Goal: Task Accomplishment & Management: Manage account settings

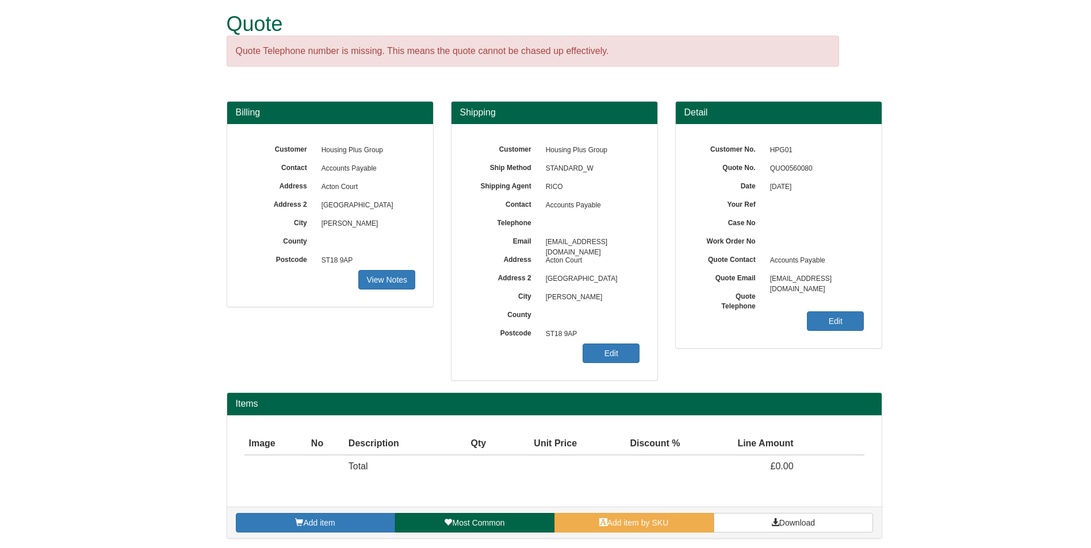
scroll to position [11, 0]
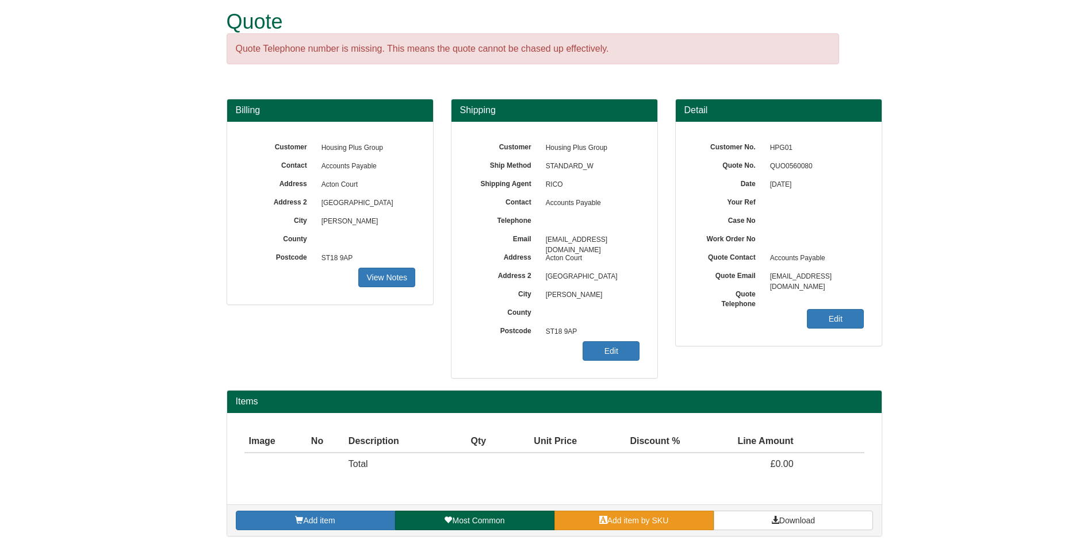
click at [651, 523] on span "Add item by SKU" at bounding box center [638, 520] width 62 height 9
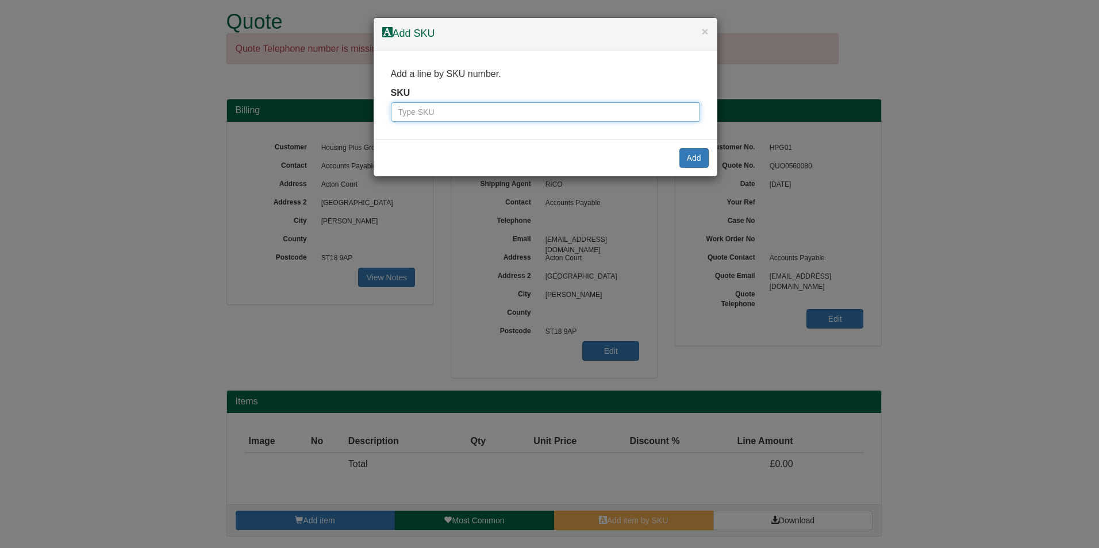
click at [486, 120] on input "text" at bounding box center [545, 112] width 309 height 20
type input "2333425"
click at [693, 158] on button "Add" at bounding box center [693, 158] width 29 height 20
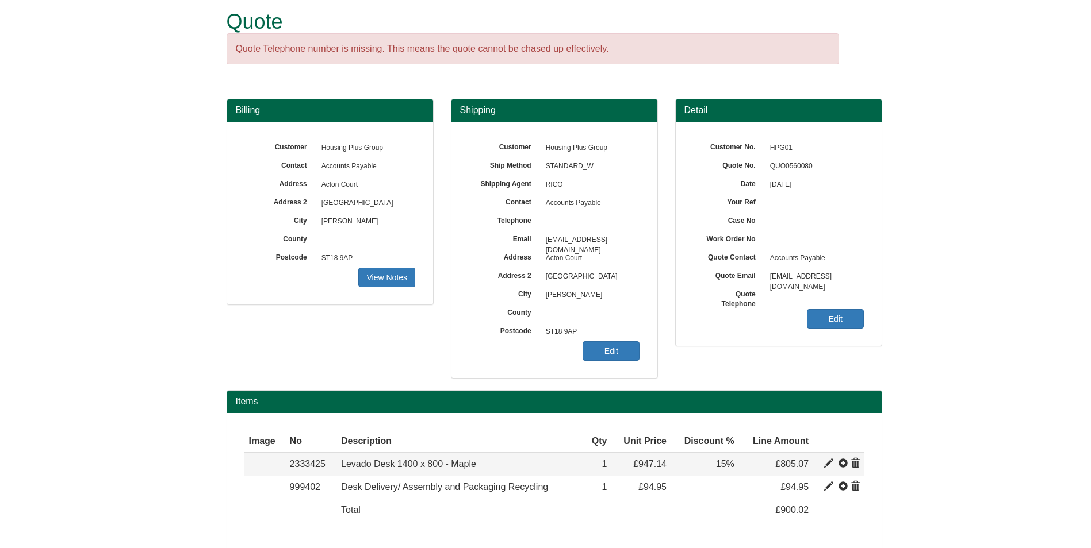
click at [826, 466] on span at bounding box center [828, 463] width 9 height 9
type input "Levado Desk 1400 x 800 - Maple"
type input "*Direct delivery - Not available*"
type input "271.85"
type input "947.14"
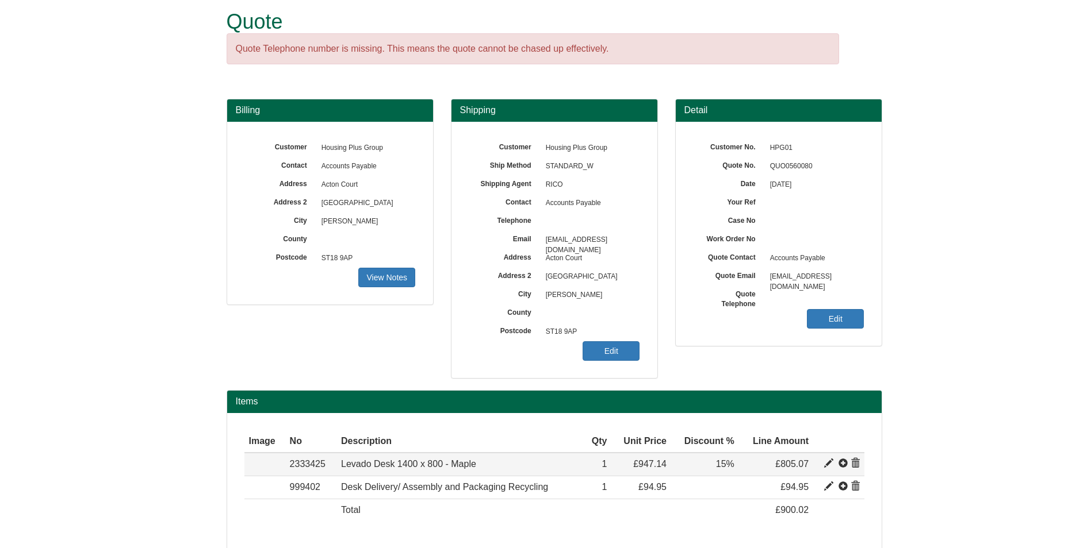
type input "947.14"
type input "1"
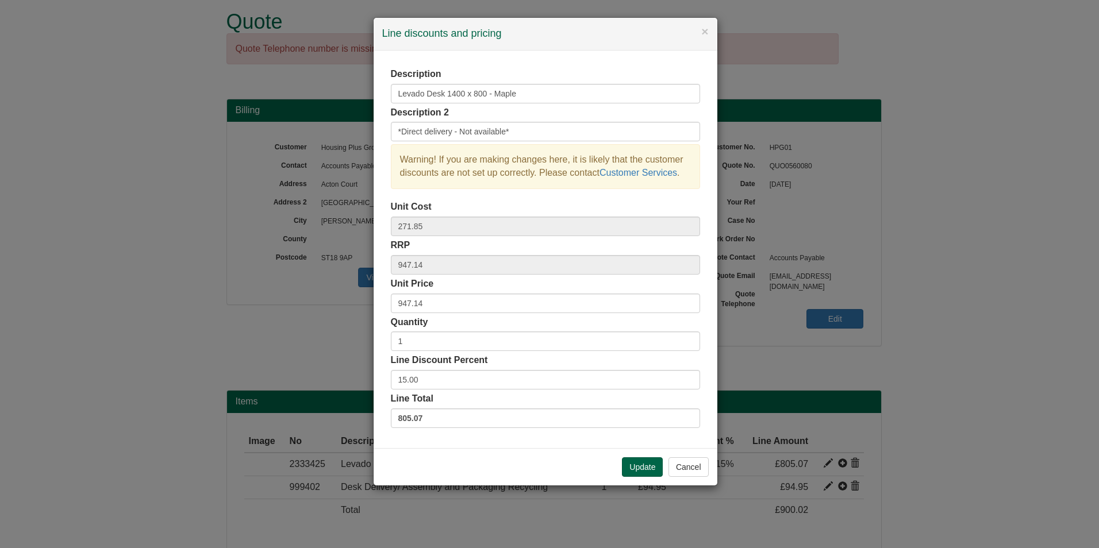
click at [448, 391] on div "Description Levado Desk 1400 x 800 - Maple Description 2 *Direct delivery - Not…" at bounding box center [545, 248] width 309 height 360
drag, startPoint x: 444, startPoint y: 378, endPoint x: 364, endPoint y: 382, distance: 80.0
click at [364, 382] on div "× Line discounts and pricing Description Levado Desk 1400 x 800 - Maple Descrip…" at bounding box center [549, 274] width 1099 height 548
type input "20"
click at [635, 463] on button "Update" at bounding box center [642, 468] width 41 height 20
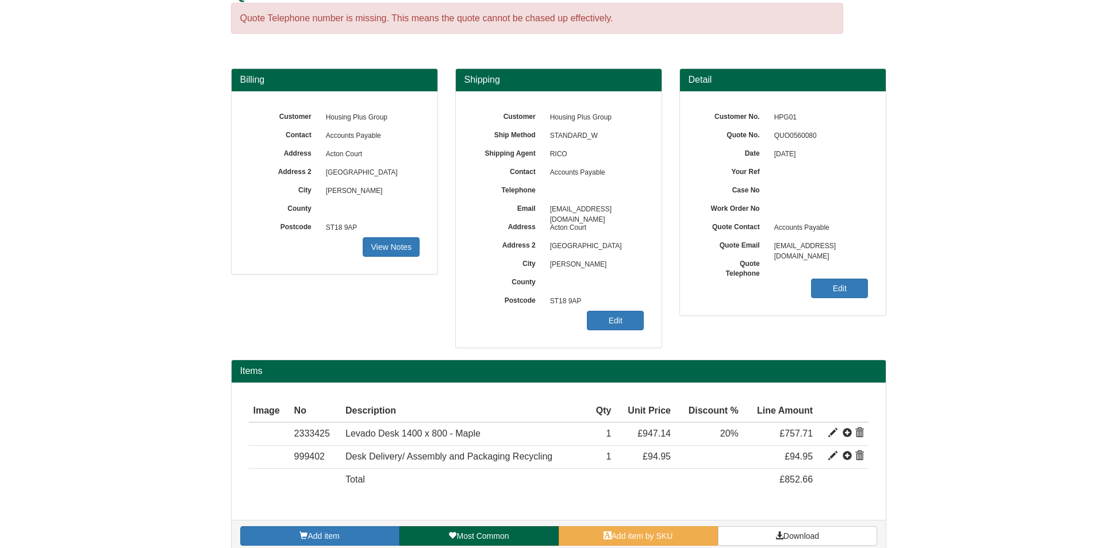
scroll to position [57, 0]
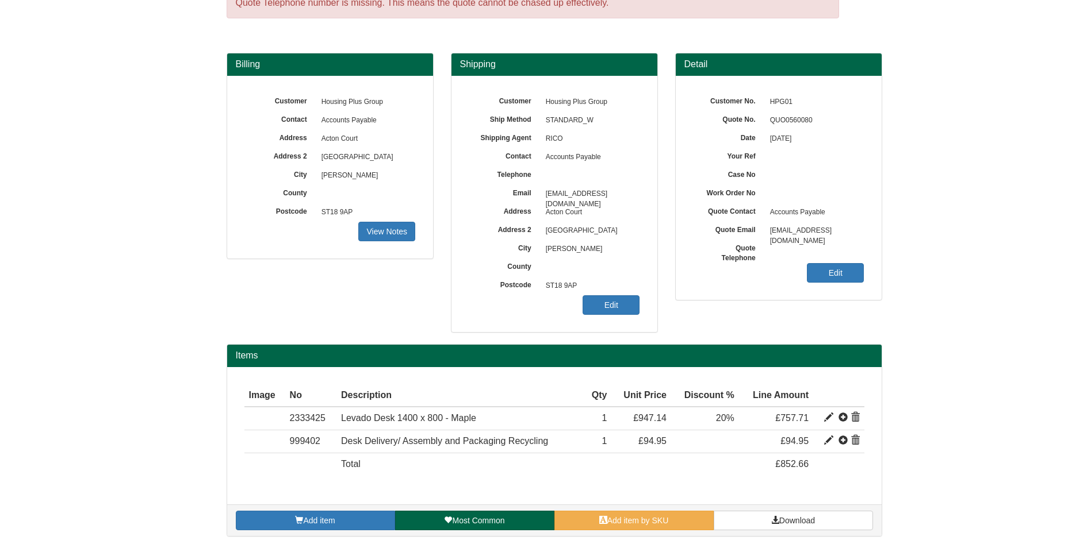
click at [608, 321] on div "Customer Housing Plus Group Ship Method STANDARD_W Shipping Agent RICO Contact …" at bounding box center [554, 204] width 206 height 256
click at [606, 312] on link "Edit" at bounding box center [610, 305] width 57 height 20
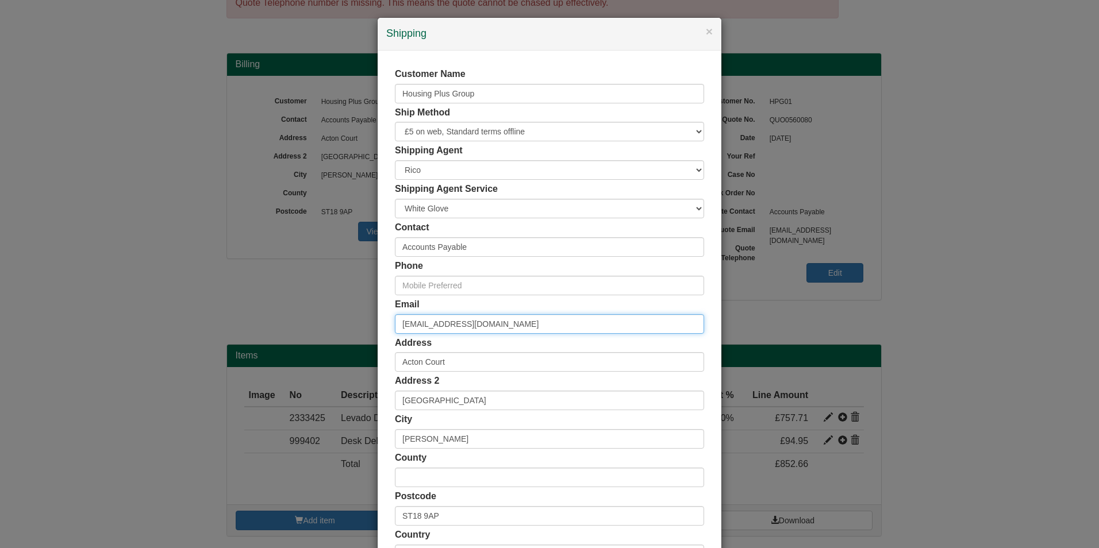
drag, startPoint x: 578, startPoint y: 318, endPoint x: 159, endPoint y: 315, distance: 419.7
click at [159, 315] on div "× Shipping Customer Name Housing Plus Group Ship Method Free of Charge £5 Flat …" at bounding box center [549, 274] width 1099 height 548
paste input "sarah.lees"
type input "sarah.leese@housingplusgroup.co.uk"
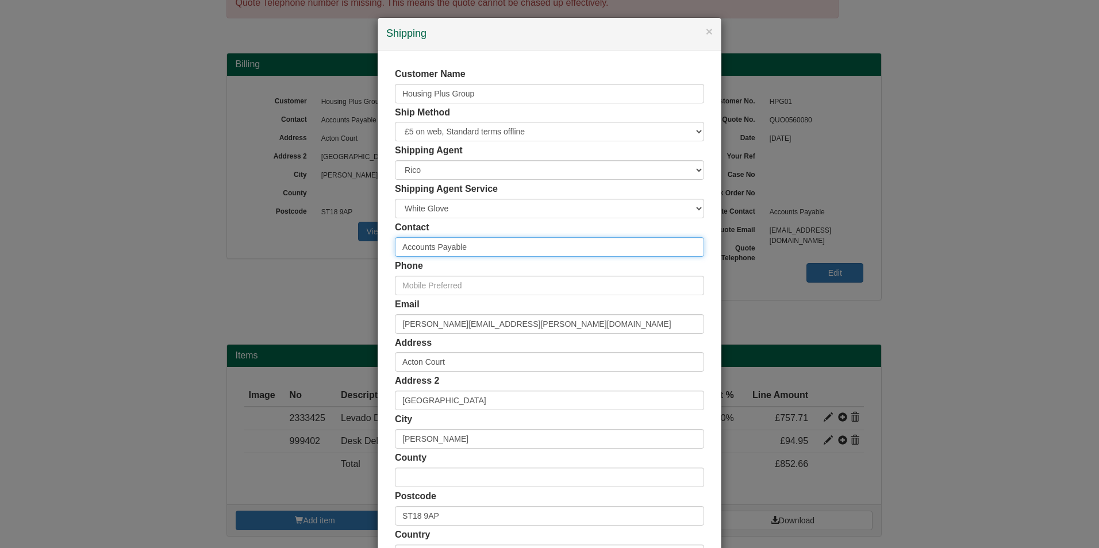
click at [473, 252] on input "Accounts Payable" at bounding box center [549, 247] width 309 height 20
type input "Sarah Leese"
click at [547, 281] on input "text" at bounding box center [549, 286] width 309 height 20
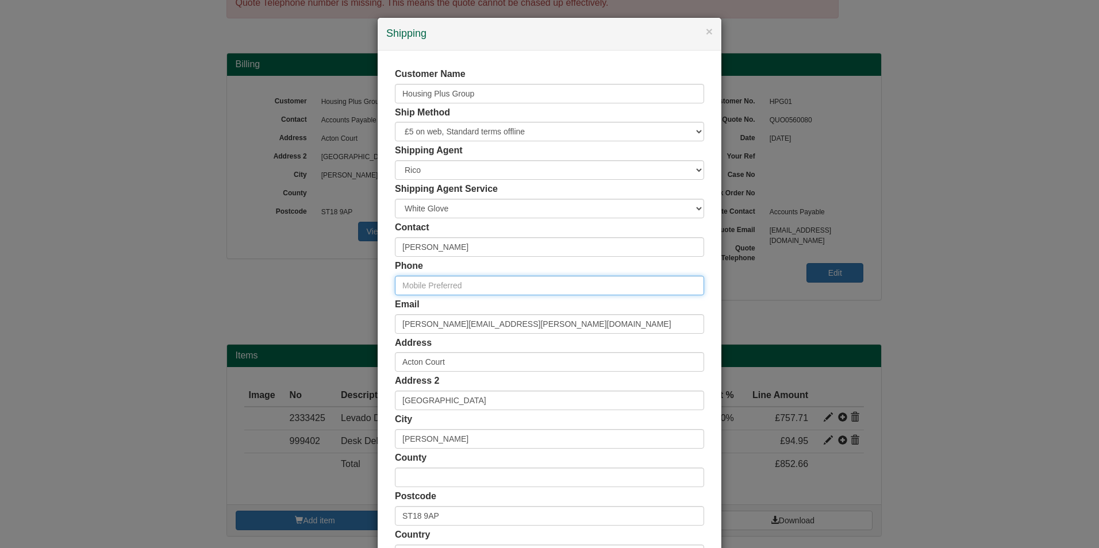
paste input "07485 922722"
type input "07485 922722"
click at [541, 268] on div "Phone 07485 922722" at bounding box center [549, 278] width 309 height 36
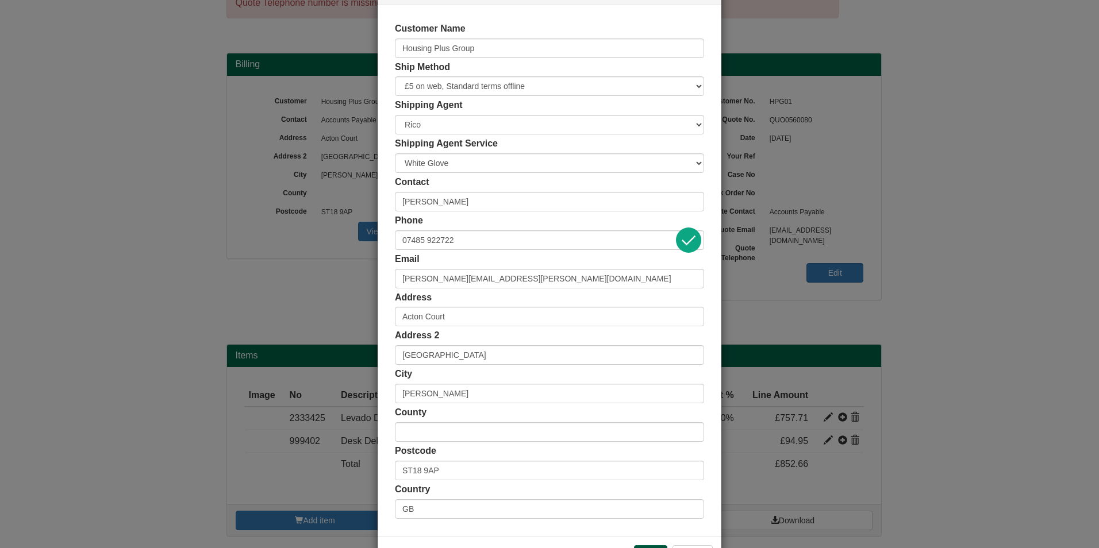
scroll to position [89, 0]
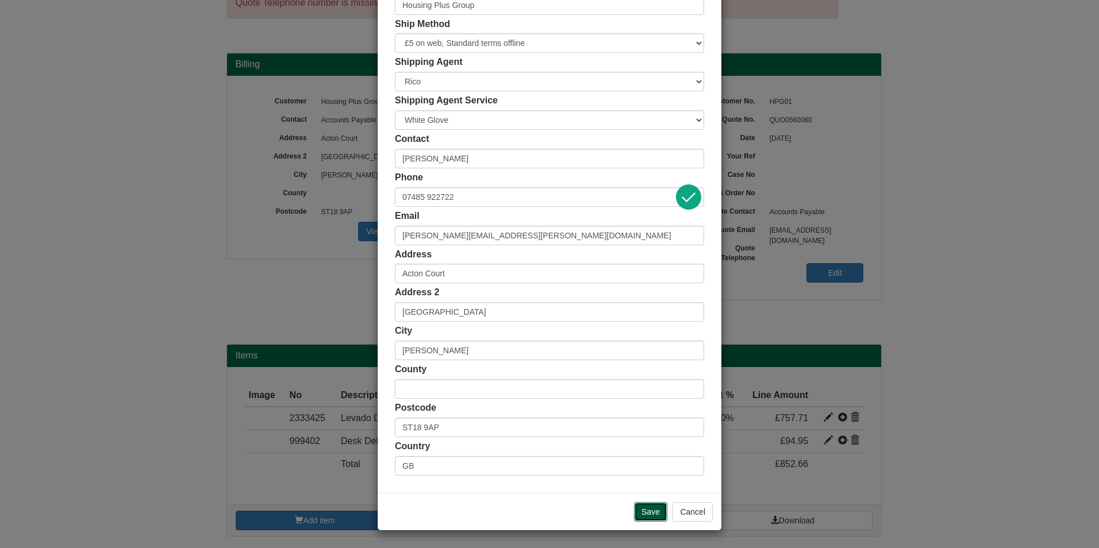
click at [636, 507] on input "Save" at bounding box center [650, 512] width 33 height 20
click at [651, 504] on div "Save Cancel" at bounding box center [550, 511] width 344 height 37
click at [651, 505] on input "Save" at bounding box center [650, 512] width 33 height 20
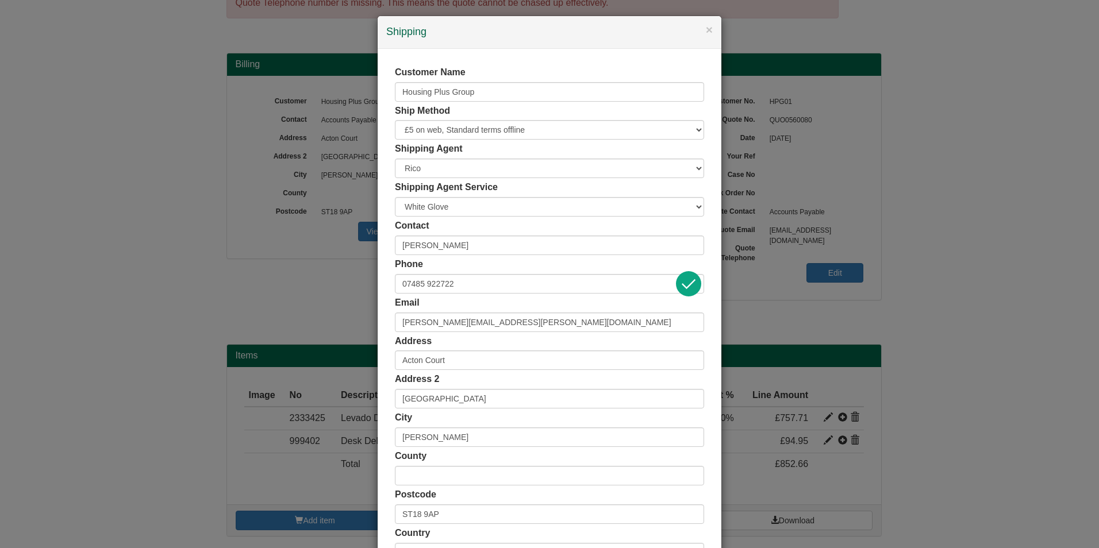
scroll to position [0, 0]
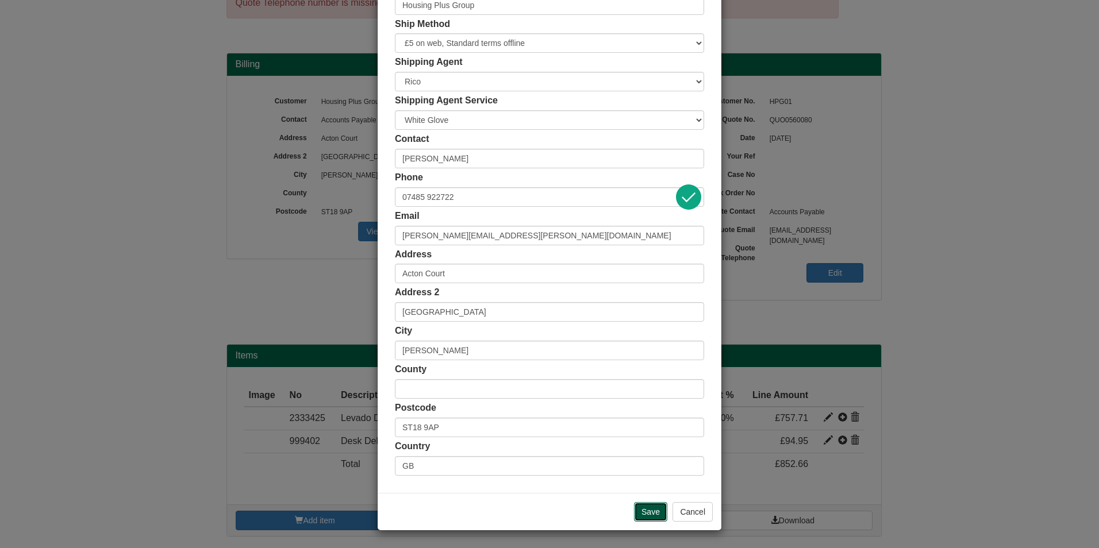
click at [647, 513] on div "Save Cancel" at bounding box center [550, 511] width 344 height 37
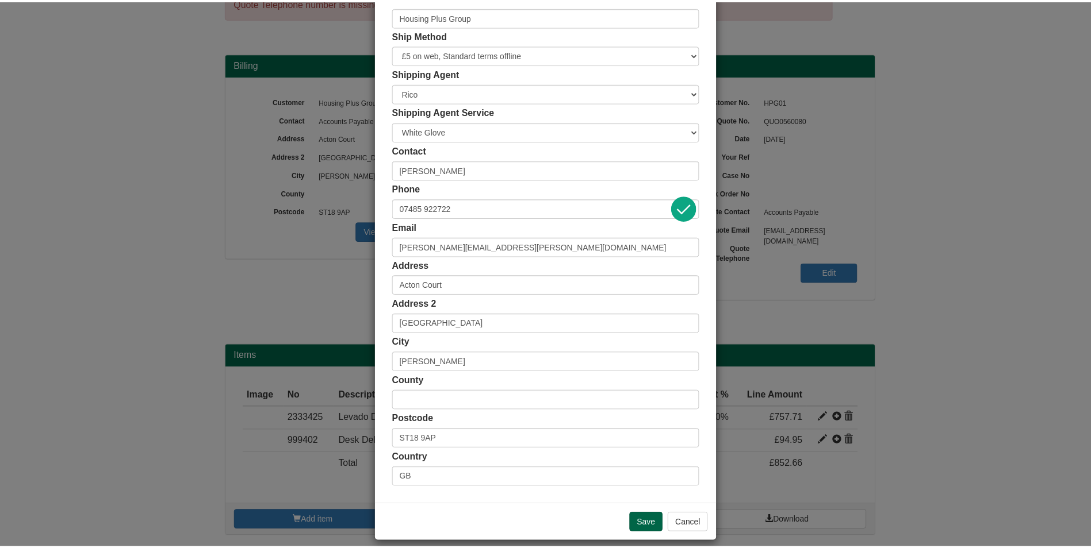
scroll to position [89, 0]
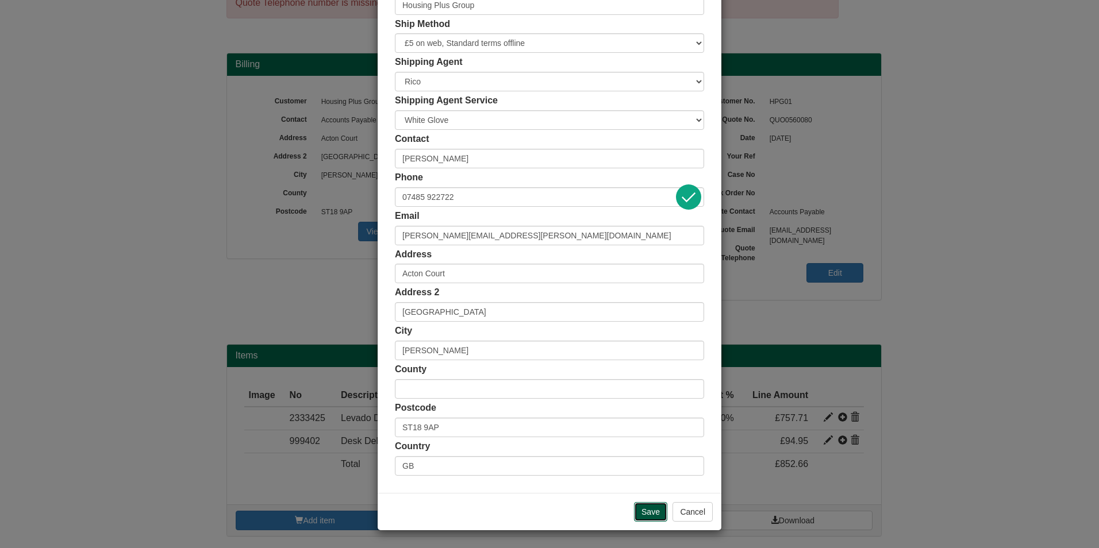
click at [652, 512] on input "Save" at bounding box center [650, 512] width 33 height 20
click at [674, 510] on button "Cancel" at bounding box center [693, 512] width 40 height 20
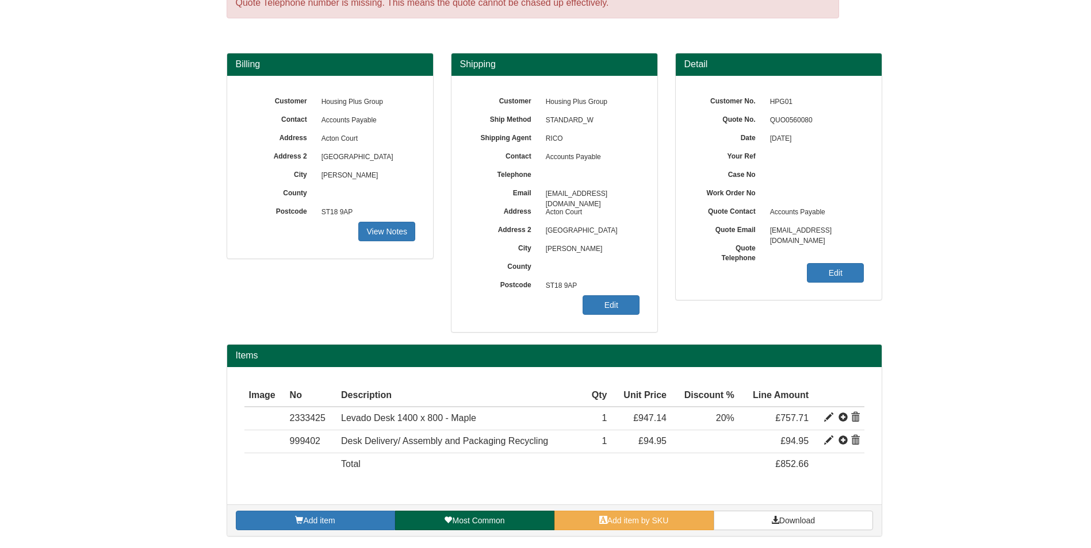
click at [804, 116] on span "QUO0560080" at bounding box center [814, 121] width 100 height 18
copy span "QUO0560080"
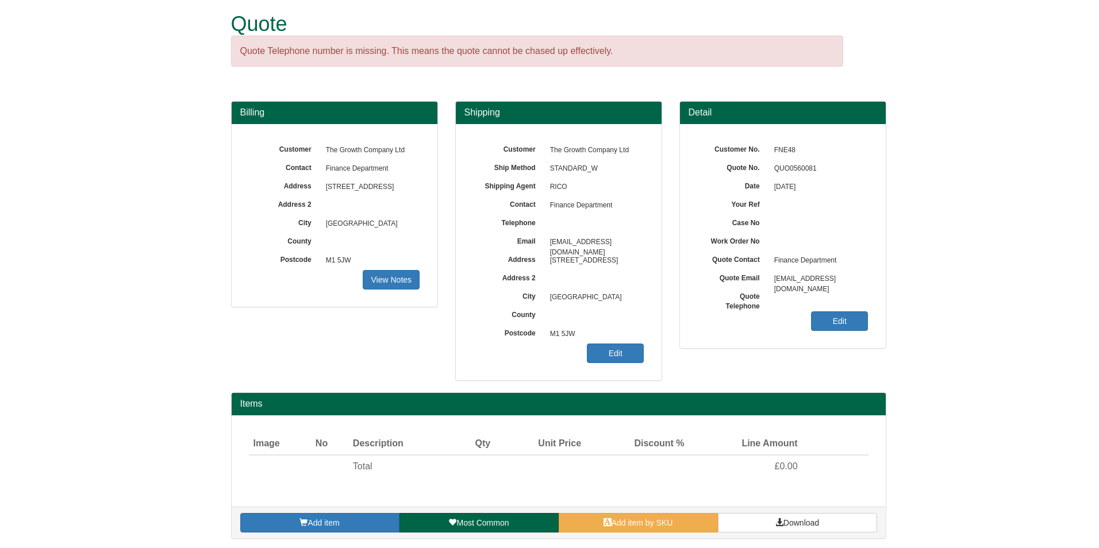
scroll to position [11, 0]
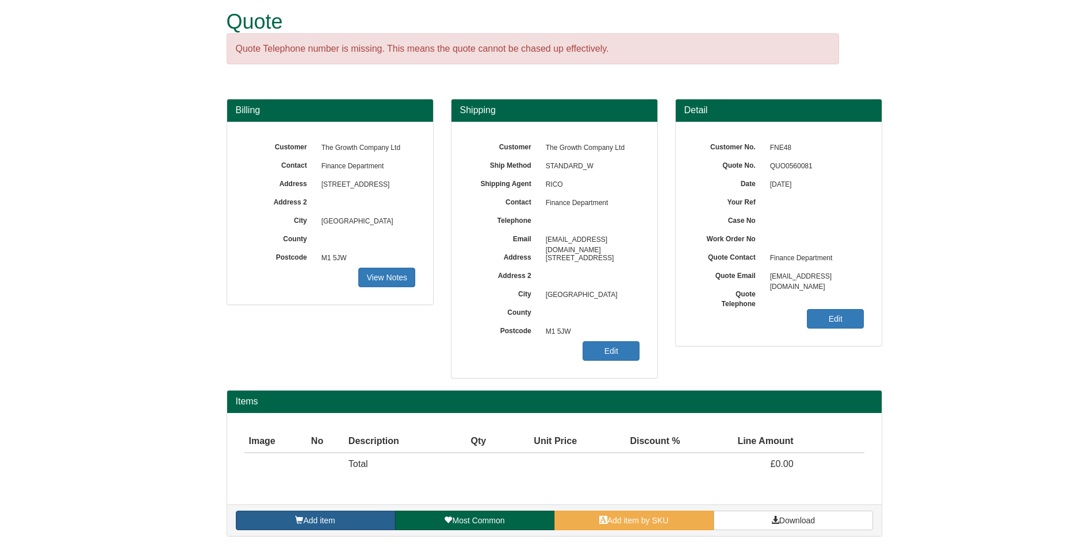
click at [355, 524] on link "Add item" at bounding box center [315, 521] width 159 height 20
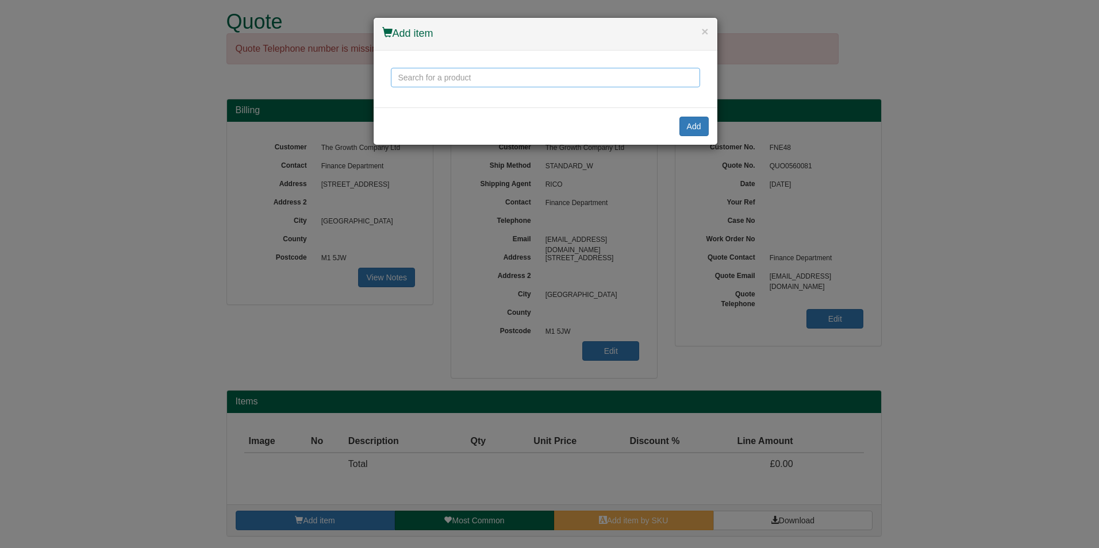
click at [503, 83] on input "text" at bounding box center [545, 78] width 309 height 20
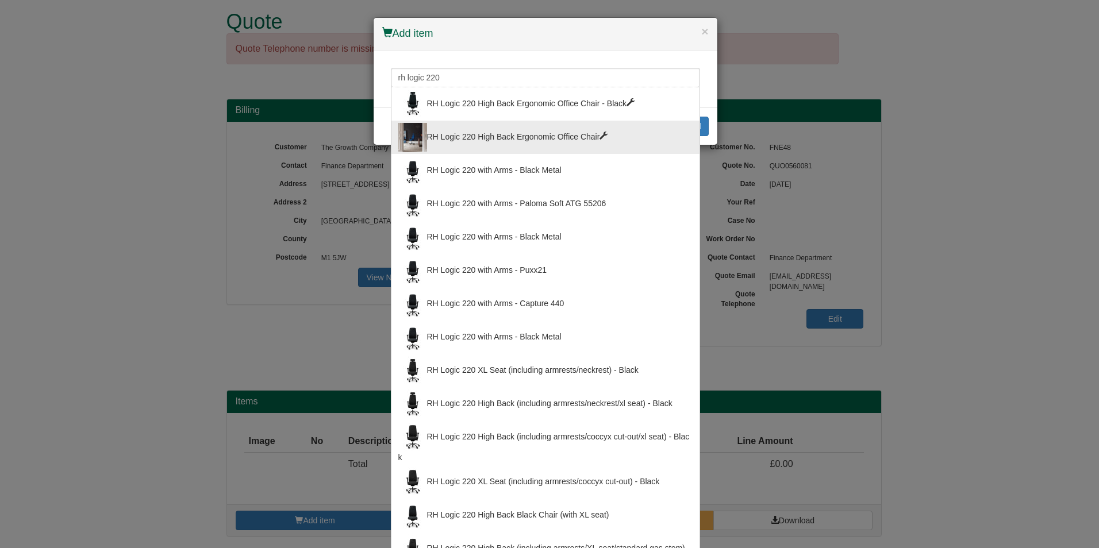
click at [546, 123] on div "RH Logic 220 High Back Ergonomic Office Chair" at bounding box center [545, 137] width 294 height 29
type input "RH Logic 220 High Back Ergonomic Office Chair"
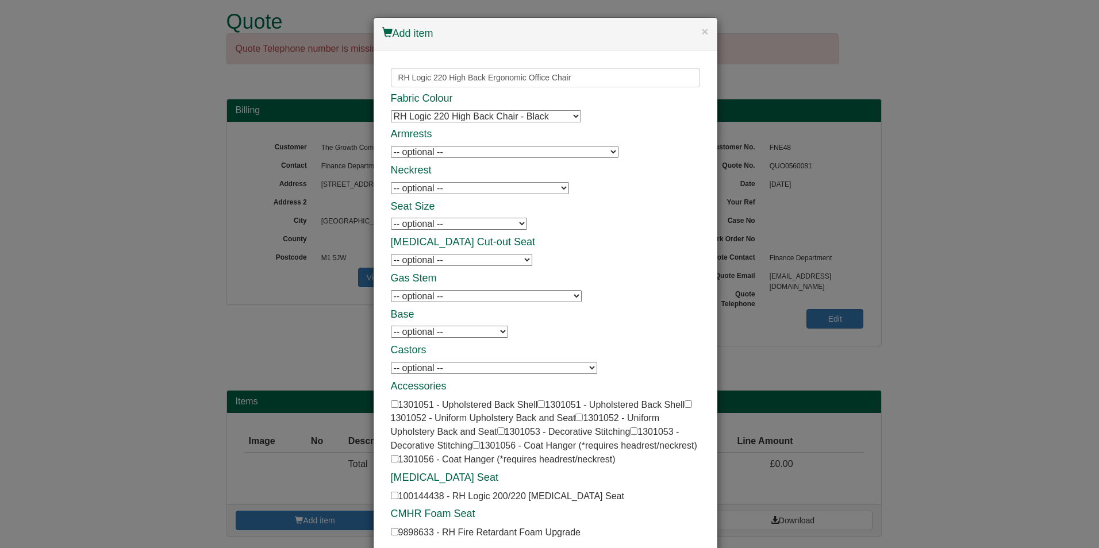
click at [504, 153] on select "-- optional -- 8L Armrests with Leather Tops - Black - Black Frame 8L Armrests …" at bounding box center [505, 152] width 228 height 12
select select "1301055"
click at [391, 146] on select "-- optional -- 8L Armrests with Leather Tops - Black - Black Frame 8L Armrests …" at bounding box center [505, 152] width 228 height 12
click at [508, 189] on select "-- optional -- RH Logic 200/220 Neckrest - Black RH Logic 200/220 Neckrest - Bl…" at bounding box center [480, 188] width 178 height 12
select select "1301046"
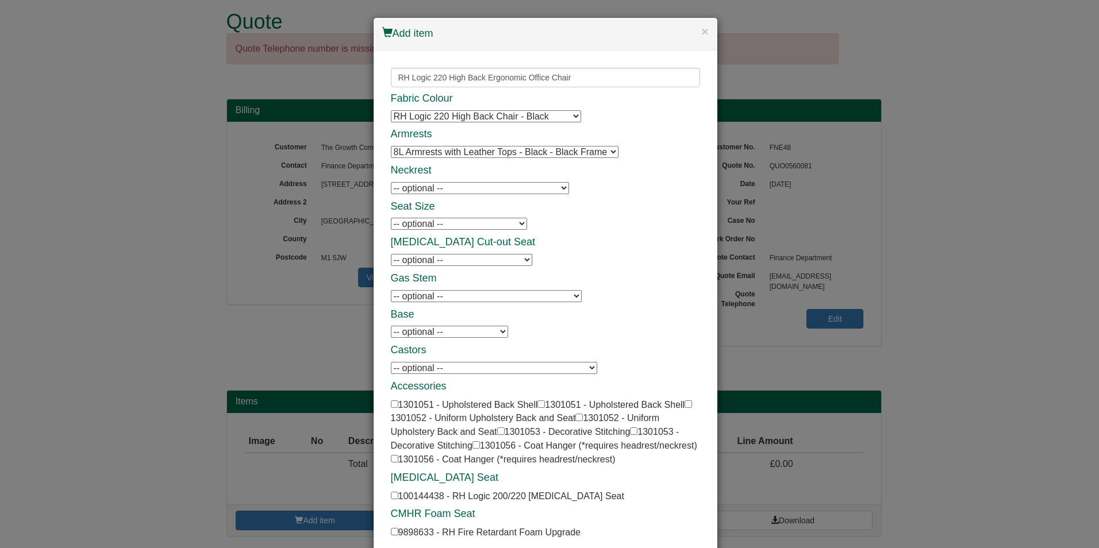
click at [391, 182] on select "-- optional -- RH Logic 200/220 Neckrest - Black RH Logic 200/220 Neckrest - Bl…" at bounding box center [480, 188] width 178 height 12
click at [589, 218] on div "Fabric Colour RH Logic 220 High Back Chair - Black RH Logic 220 High Back Chair…" at bounding box center [545, 316] width 309 height 447
click at [472, 259] on select "-- optional -- [MEDICAL_DATA] Cut-out Seat [MEDICAL_DATA] Cut-out Seat" at bounding box center [461, 260] width 141 height 12
select select "1301064"
click at [391, 254] on select "-- optional -- [MEDICAL_DATA] Cut-out Seat [MEDICAL_DATA] Cut-out Seat" at bounding box center [461, 260] width 141 height 12
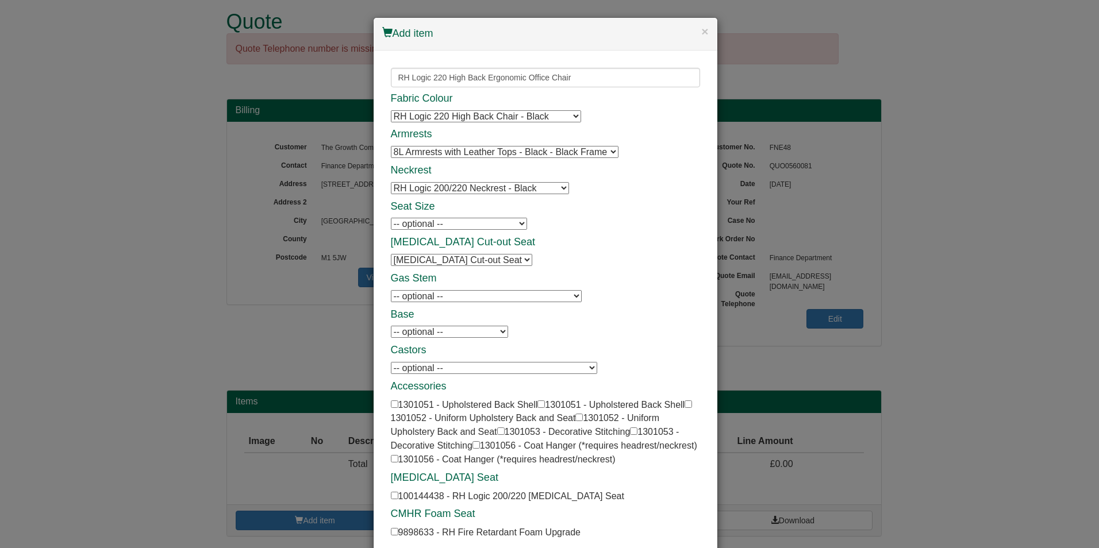
click at [519, 260] on div "Fabric Colour RH Logic 220 High Back Chair - Black RH Logic 220 High Back Chair…" at bounding box center [545, 316] width 309 height 447
click at [547, 368] on select "-- optional -- Hard Floor Castors (Ø65 mm) (set of 5) Hard Floor Castors (Ø65 m…" at bounding box center [494, 368] width 206 height 12
click at [580, 345] on h4 "Castors" at bounding box center [545, 350] width 309 height 11
click at [562, 379] on div "Fabric Colour RH Logic 220 High Back Chair - Black RH Logic 220 High Back Chair…" at bounding box center [545, 316] width 309 height 447
click at [566, 369] on select "-- optional -- Hard Floor Castors (Ø65 mm) (set of 5) Hard Floor Castors (Ø65 m…" at bounding box center [494, 368] width 206 height 12
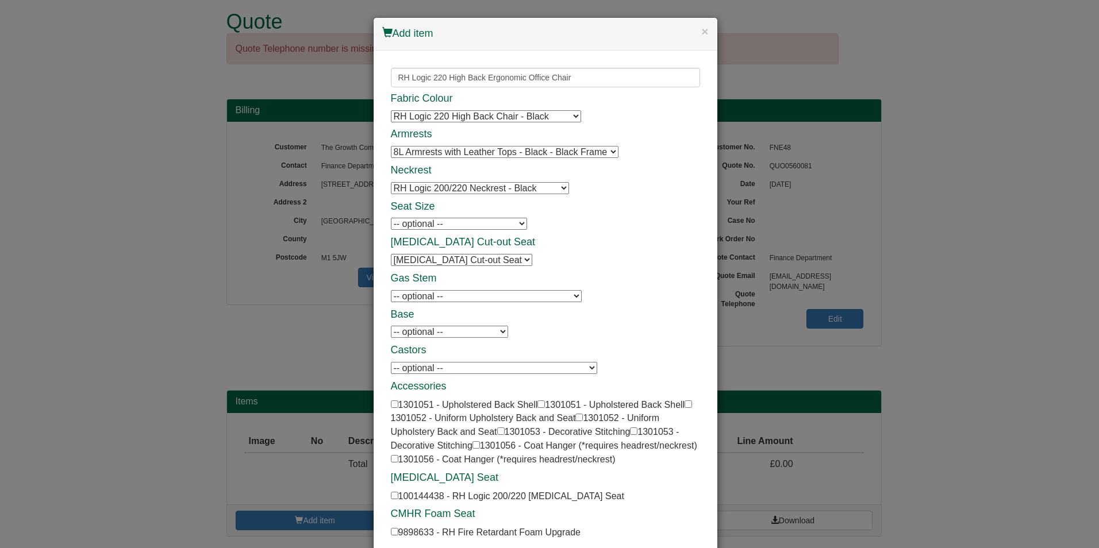
click at [628, 341] on div "Fabric Colour RH Logic 220 High Back Chair - Black RH Logic 220 High Back Chair…" at bounding box center [545, 316] width 309 height 447
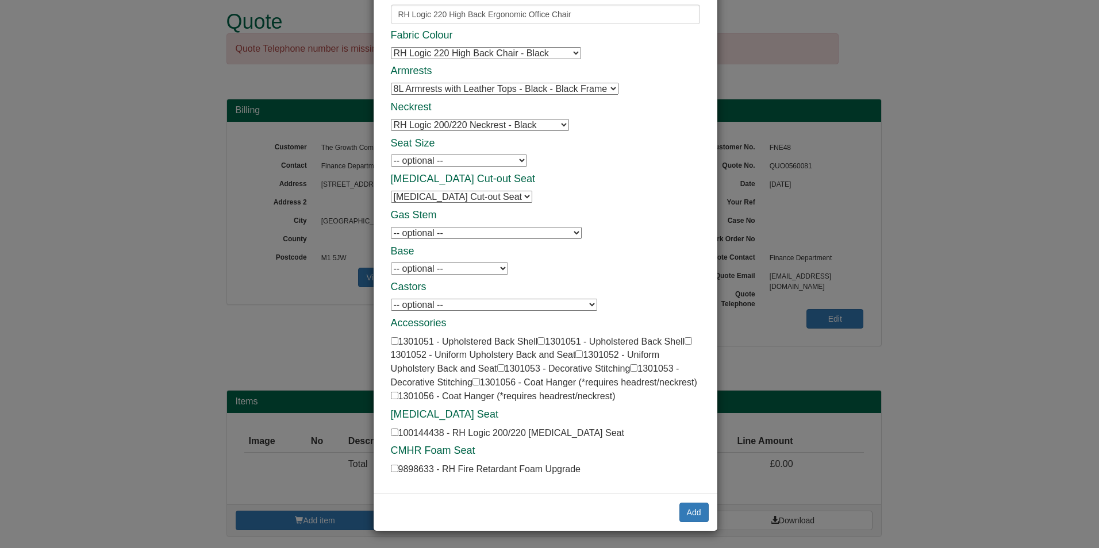
scroll to position [64, 0]
click at [684, 517] on button "Add" at bounding box center [693, 512] width 29 height 20
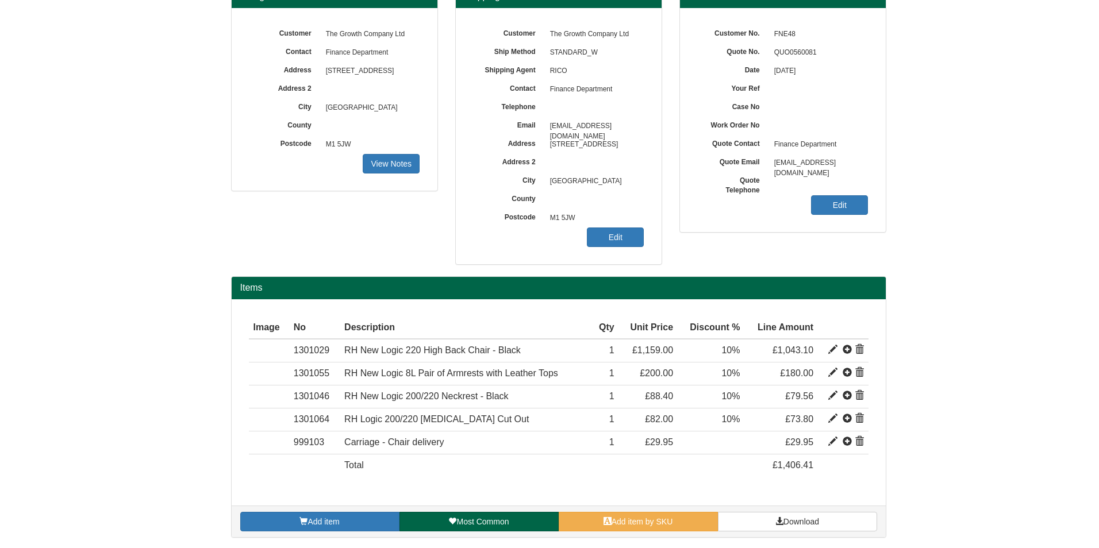
scroll to position [126, 0]
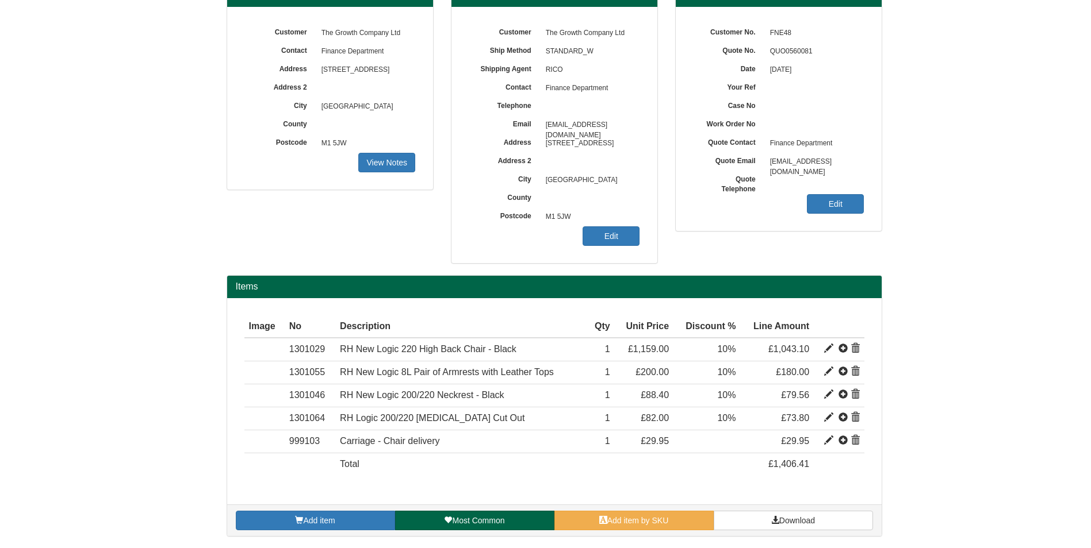
click at [604, 248] on div "Customer The Growth Company Ltd Ship Method STANDARD_W Shipping Agent RICO Cont…" at bounding box center [554, 135] width 206 height 256
click at [605, 243] on link "Edit" at bounding box center [610, 236] width 57 height 20
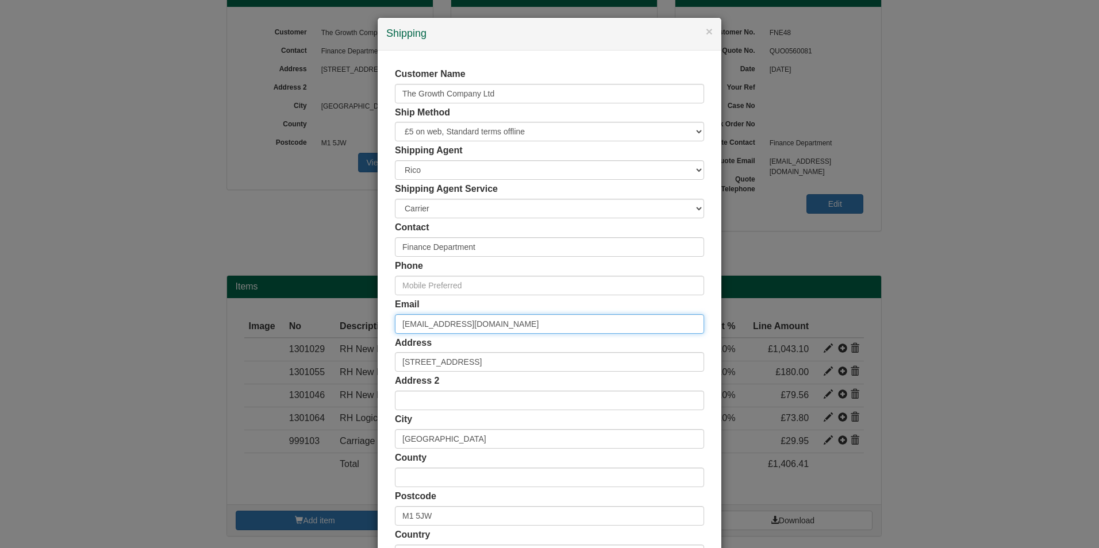
drag, startPoint x: 506, startPoint y: 323, endPoint x: 308, endPoint y: 332, distance: 197.9
click at [313, 333] on div "× Shipping Customer Name The Growth Company Ltd Ship Method Free of Charge £5 F…" at bounding box center [549, 274] width 1099 height 548
paste input "[PERSON_NAME].[PERSON_NAME]@gcemployment"
type input "[PERSON_NAME][EMAIL_ADDRESS][PERSON_NAME][DOMAIN_NAME]"
drag, startPoint x: 417, startPoint y: 306, endPoint x: 463, endPoint y: 268, distance: 59.7
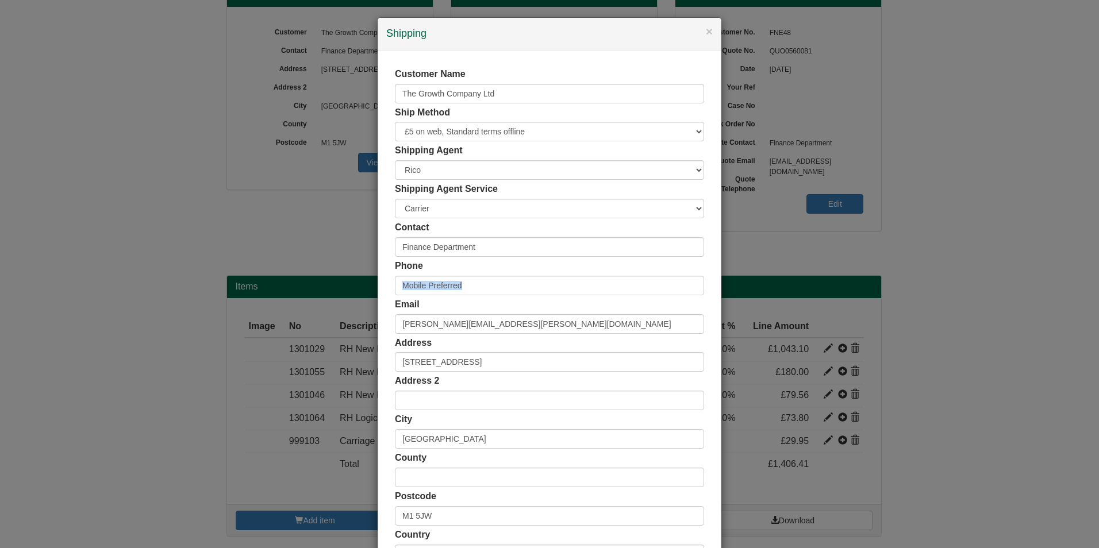
click at [463, 270] on div "Customer Name The Growth Company Ltd Ship Method Free of Charge £5 Flat Rate £7…" at bounding box center [550, 316] width 344 height 531
drag, startPoint x: 463, startPoint y: 268, endPoint x: 398, endPoint y: 253, distance: 67.3
click at [396, 255] on input "Finance Department" at bounding box center [549, 247] width 309 height 20
click at [405, 251] on input "Finance Department" at bounding box center [549, 247] width 309 height 20
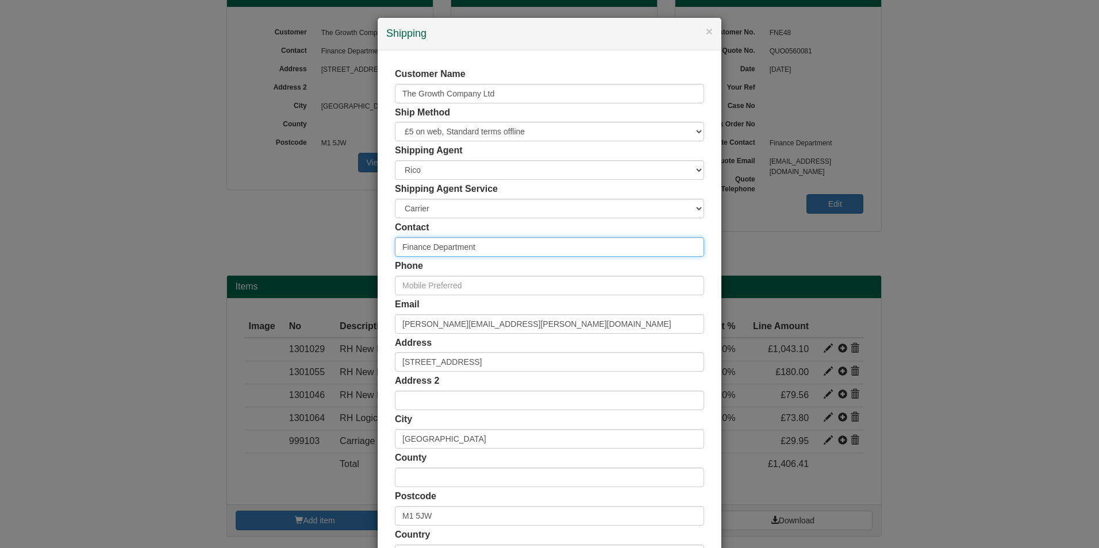
click at [409, 251] on input "Finance Department" at bounding box center [549, 247] width 309 height 20
type input "R"
type input "[PERSON_NAME]"
click at [424, 291] on input "text" at bounding box center [549, 286] width 309 height 20
paste input "07747216835"
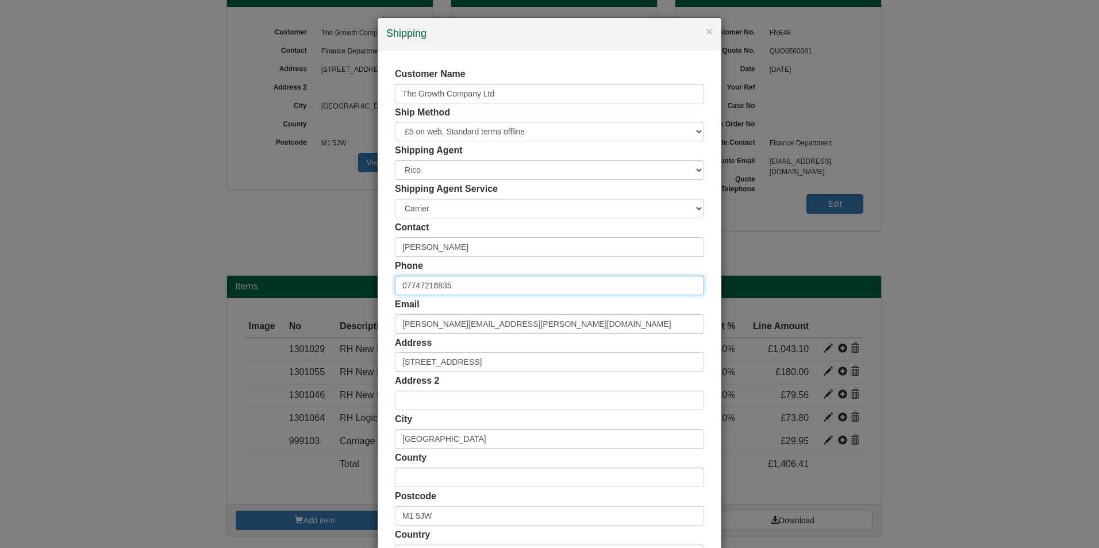
type input "07747216835"
click at [450, 259] on div "Customer Name The Growth Company Ltd Ship Method Free of Charge £5 Flat Rate £7…" at bounding box center [549, 316] width 309 height 497
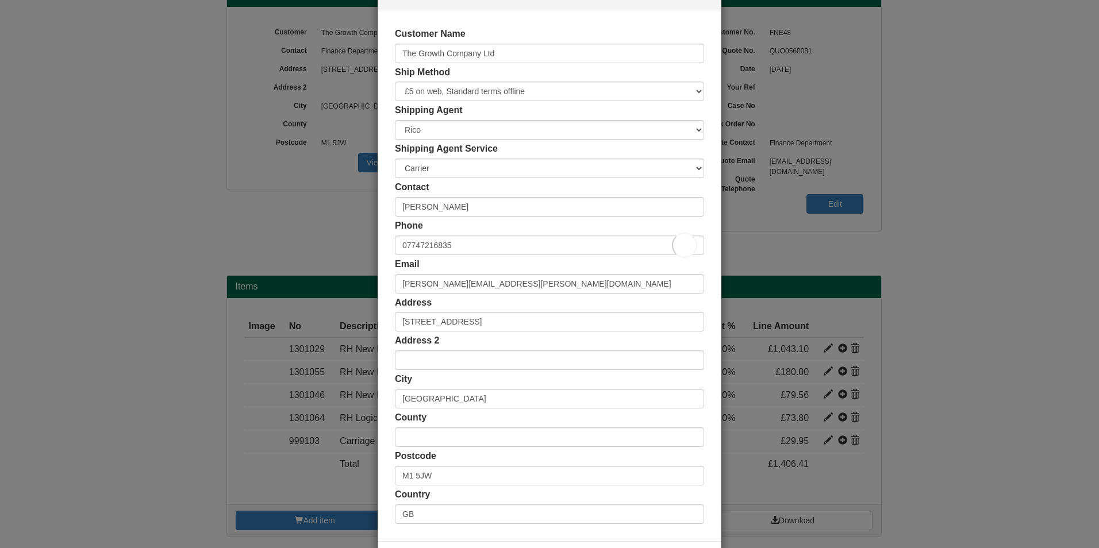
scroll to position [89, 0]
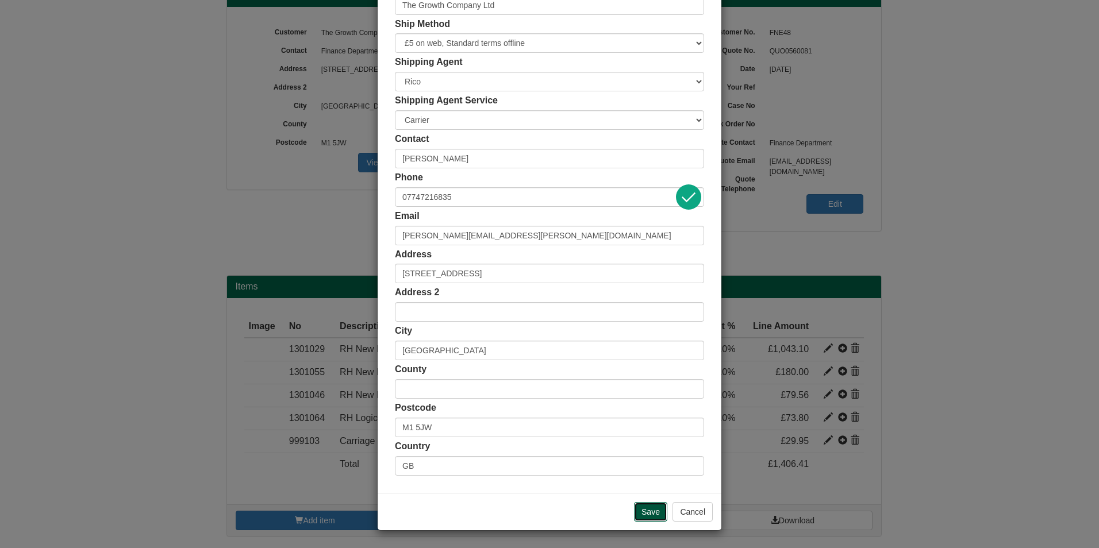
click at [651, 521] on input "Save" at bounding box center [650, 512] width 33 height 20
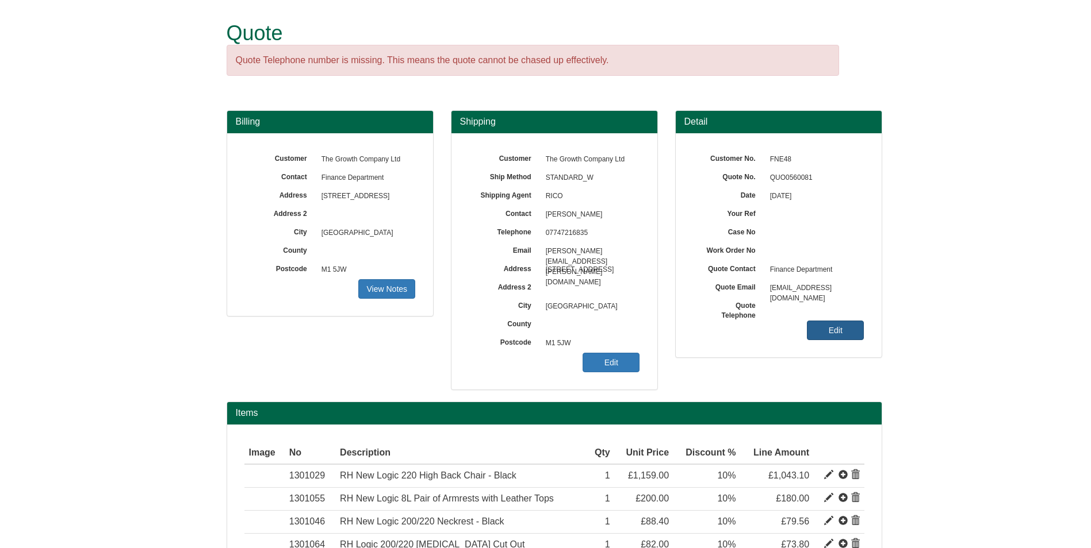
click at [847, 333] on link "Edit" at bounding box center [835, 331] width 57 height 20
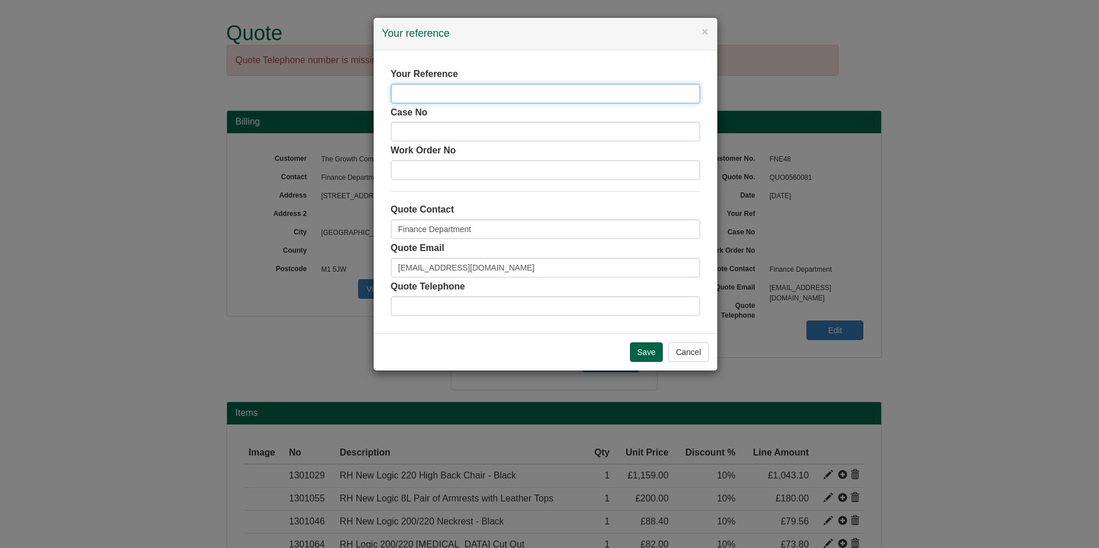
click at [494, 97] on input "text" at bounding box center [545, 94] width 309 height 20
type input "N"
type input "[PERSON_NAME]"
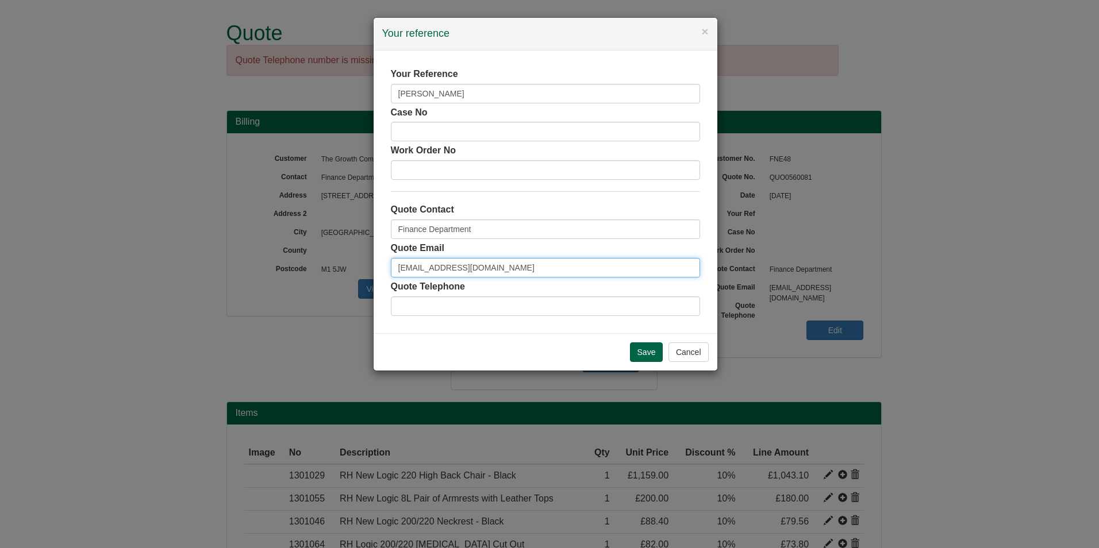
drag, startPoint x: 580, startPoint y: 271, endPoint x: 188, endPoint y: 261, distance: 392.2
click at [188, 261] on div "× Your reference Your Reference Becky Young Case No Work Order No Quote Contact…" at bounding box center [549, 274] width 1099 height 548
click at [495, 306] on input "text" at bounding box center [545, 307] width 309 height 20
paste input "07747216835"
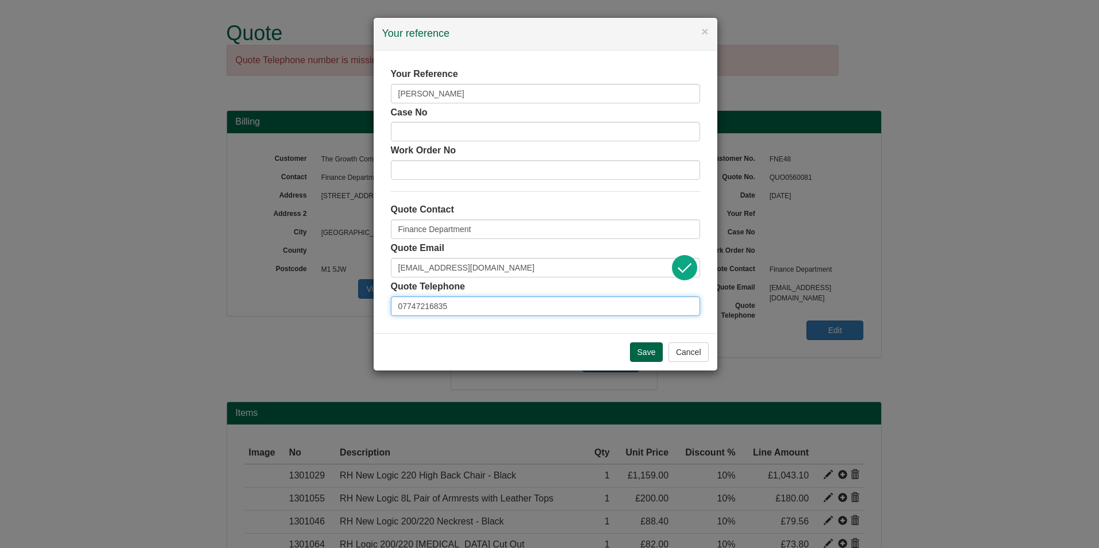
type input "07747216835"
click at [487, 267] on input "[EMAIL_ADDRESS][DOMAIN_NAME]" at bounding box center [545, 268] width 309 height 20
click at [510, 265] on input "[EMAIL_ADDRESS][DOMAIN_NAME]" at bounding box center [545, 268] width 309 height 20
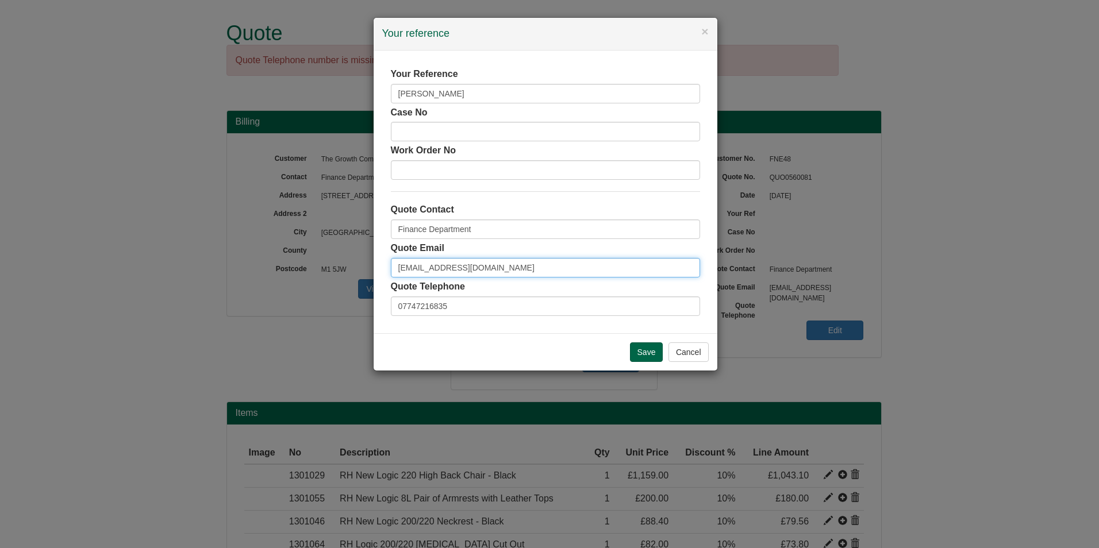
paste input "[PERSON_NAME].[PERSON_NAME]@gcemployment"
type input "[PERSON_NAME][EMAIL_ADDRESS][PERSON_NAME][DOMAIN_NAME]"
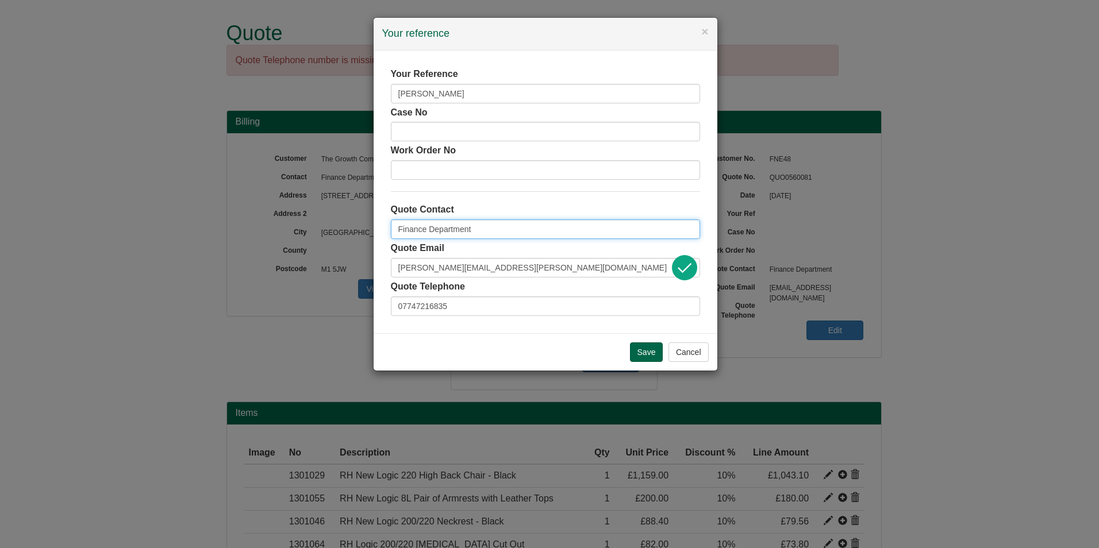
drag, startPoint x: 498, startPoint y: 233, endPoint x: 284, endPoint y: 235, distance: 214.4
click at [284, 235] on div "× Your reference Your Reference Becky Young Case No Work Order No Quote Contact…" at bounding box center [549, 274] width 1099 height 548
type input "[PERSON_NAME]"
click at [635, 350] on input "Save" at bounding box center [646, 353] width 33 height 20
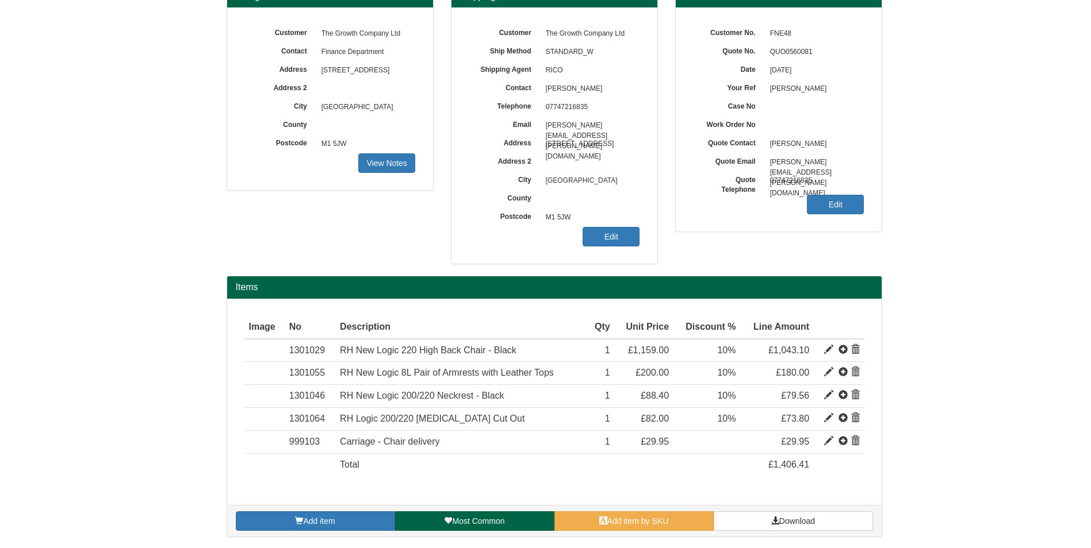
scroll to position [83, 0]
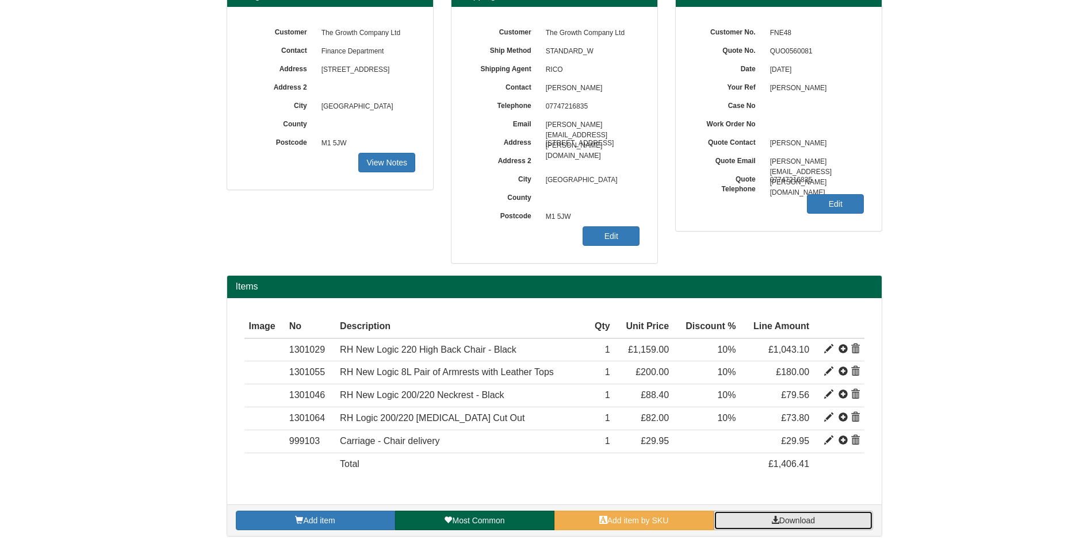
click at [779, 518] on span "Download" at bounding box center [797, 520] width 36 height 9
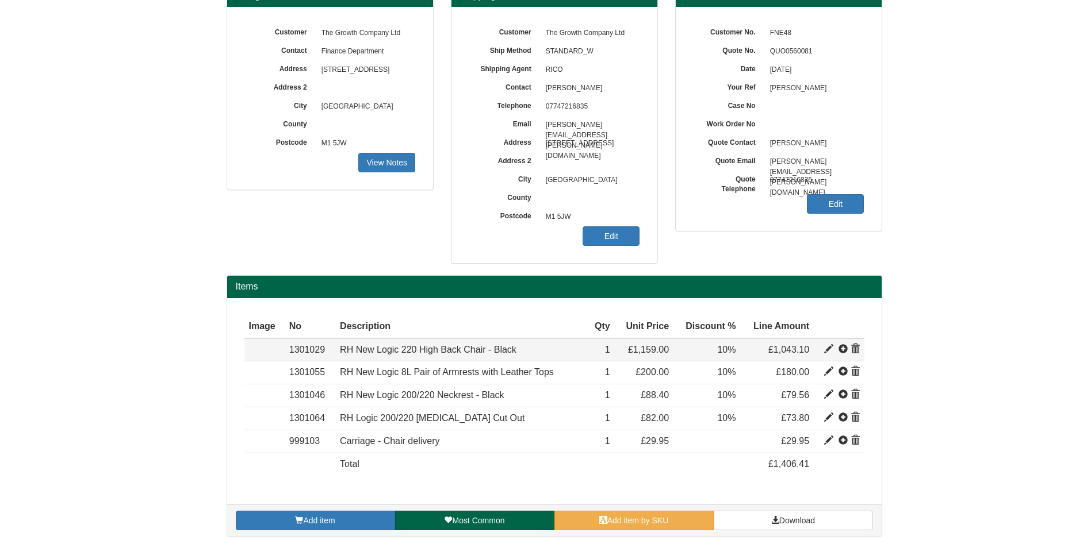
click at [829, 350] on span at bounding box center [828, 349] width 9 height 9
type input "RH New Logic 220 High Back Chair - Black"
type input "Fabric: Black (60999) Select"
type input "473.03"
type input "1159.00"
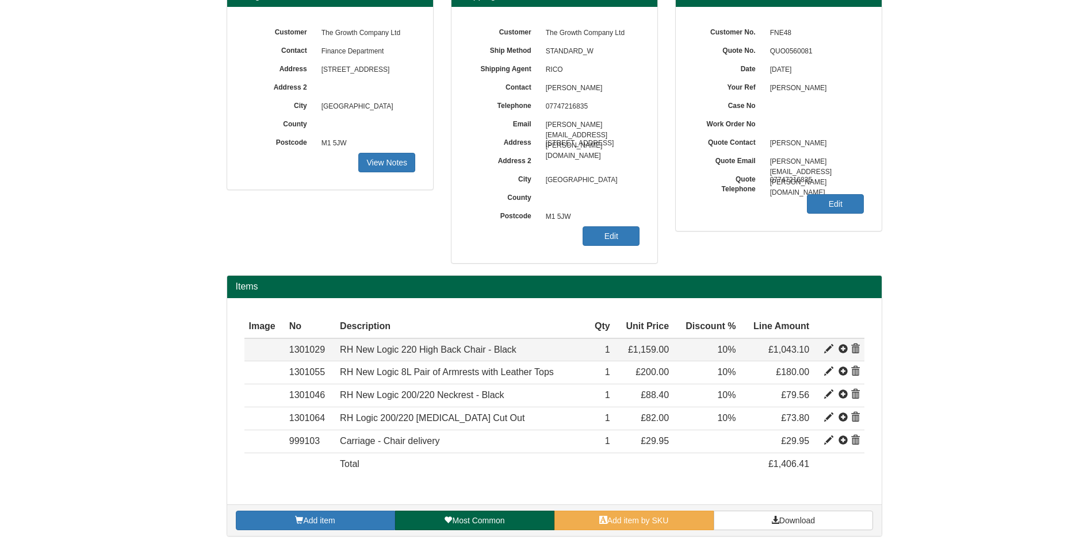
type input "1159.00"
type input "1"
type input "10.00"
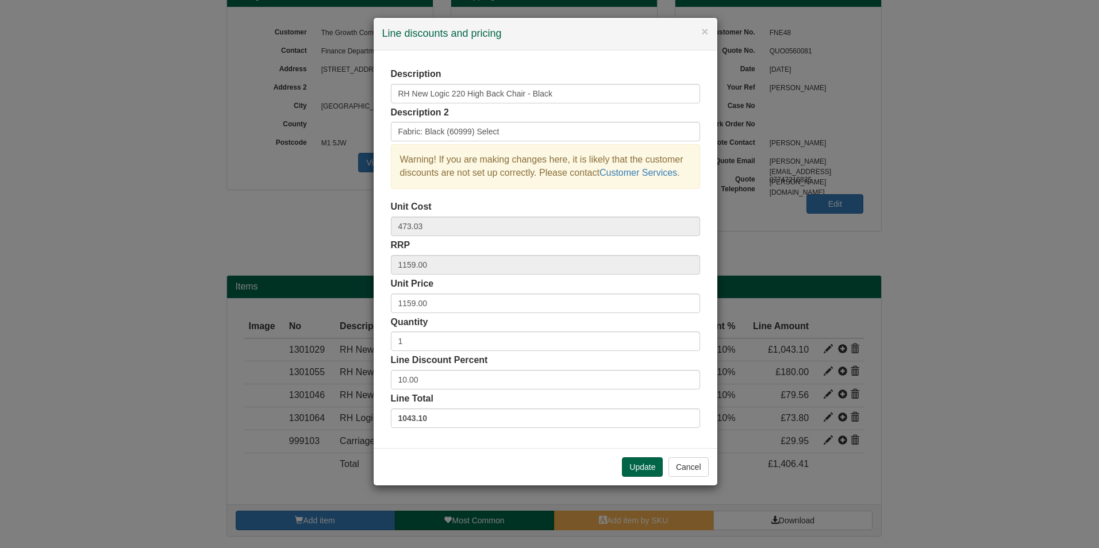
click at [473, 352] on div "Description RH New Logic 220 High Back Chair - Black Description 2 Fabric: Blac…" at bounding box center [545, 248] width 309 height 360
click at [472, 345] on input "1" at bounding box center [545, 342] width 309 height 20
click at [635, 477] on button "Update" at bounding box center [642, 468] width 41 height 20
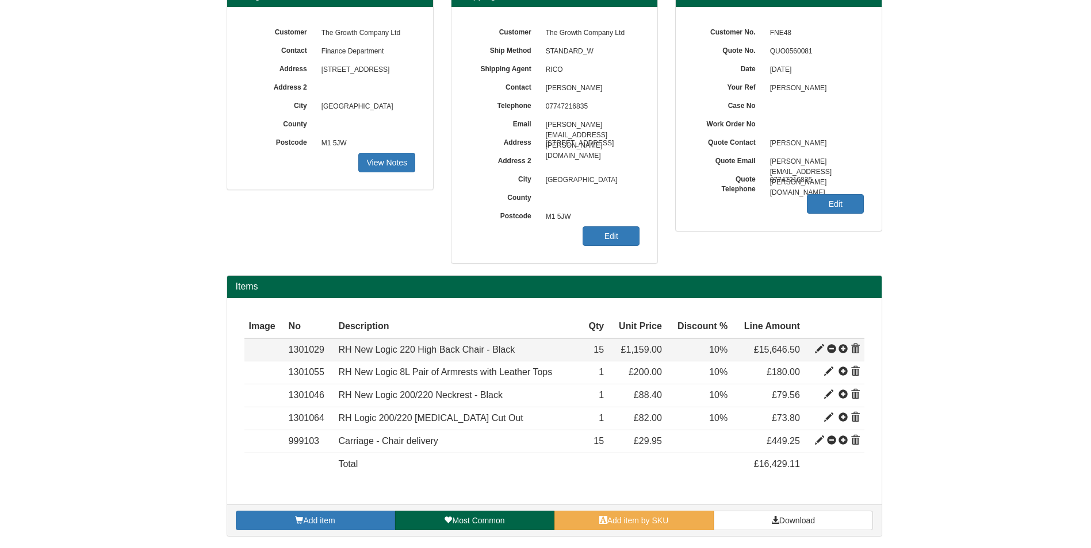
click at [816, 352] on span at bounding box center [819, 349] width 9 height 9
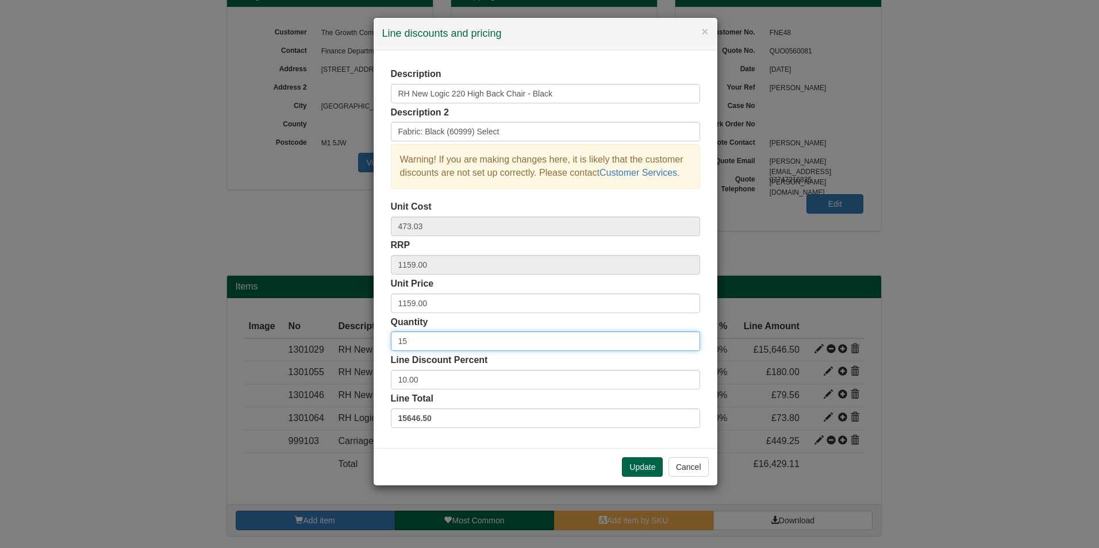
click at [558, 338] on input "15" at bounding box center [545, 342] width 309 height 20
type input "1"
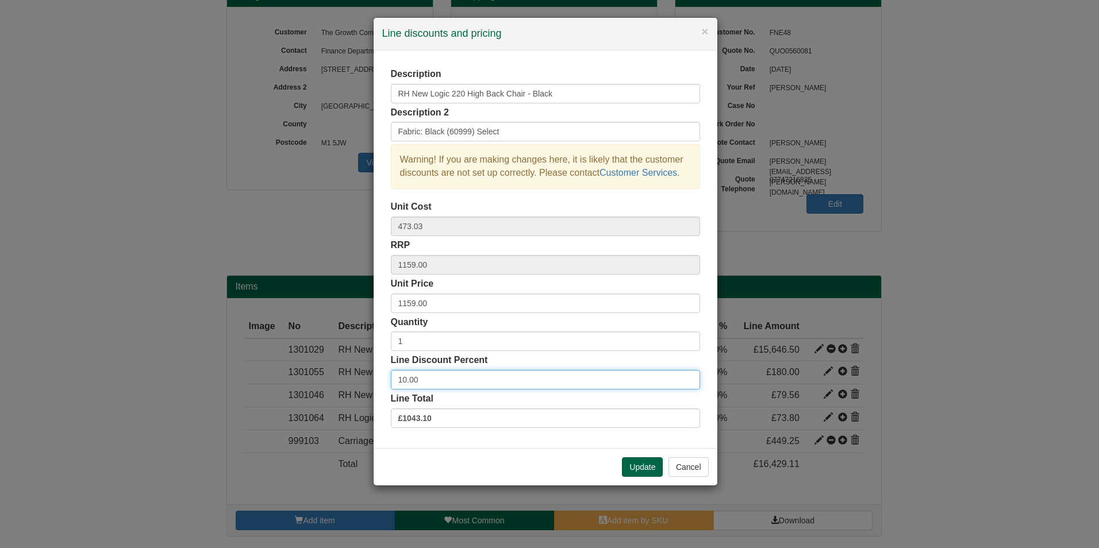
click at [586, 375] on input "10.00" at bounding box center [545, 380] width 309 height 20
type input "15"
click at [642, 452] on div "Update Cancel" at bounding box center [546, 466] width 344 height 37
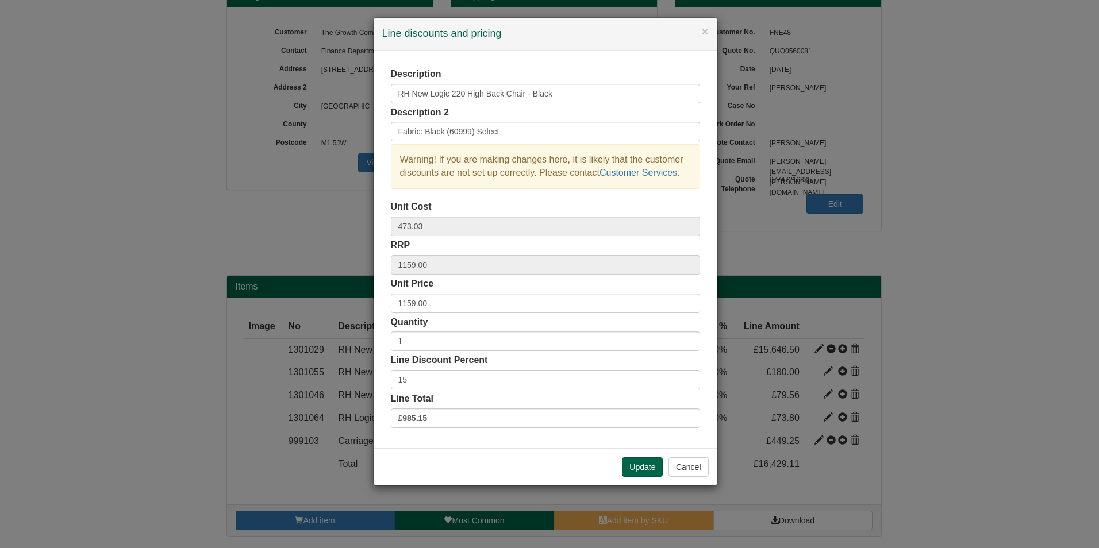
click at [642, 456] on div "Update Cancel" at bounding box center [546, 466] width 344 height 37
click at [644, 470] on button "Update" at bounding box center [642, 468] width 41 height 20
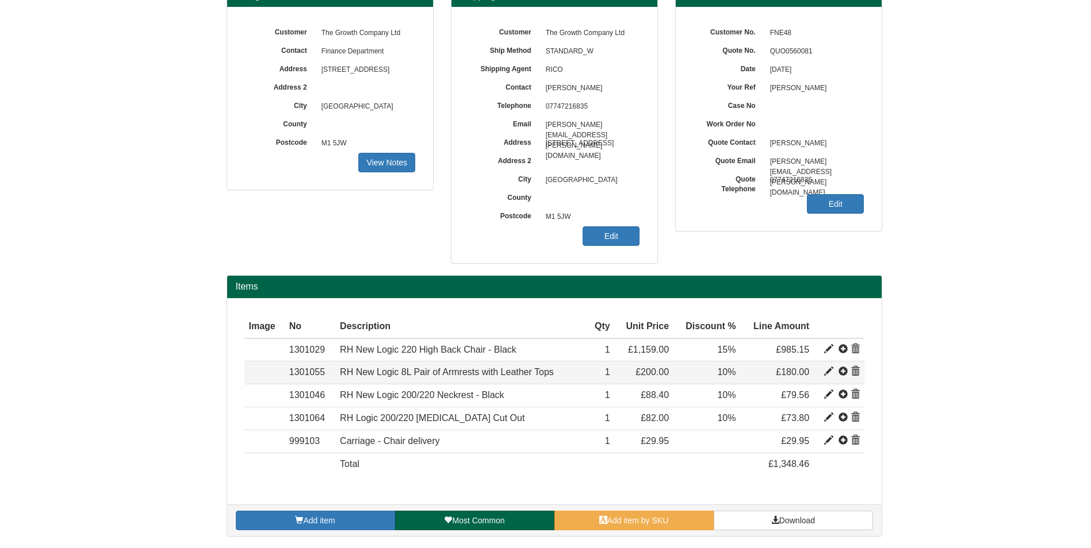
click at [827, 374] on span at bounding box center [828, 371] width 9 height 9
type input "RH New Logic 8L Pair of Armrests with Leather Tops"
type input "96.72"
type input "200.00"
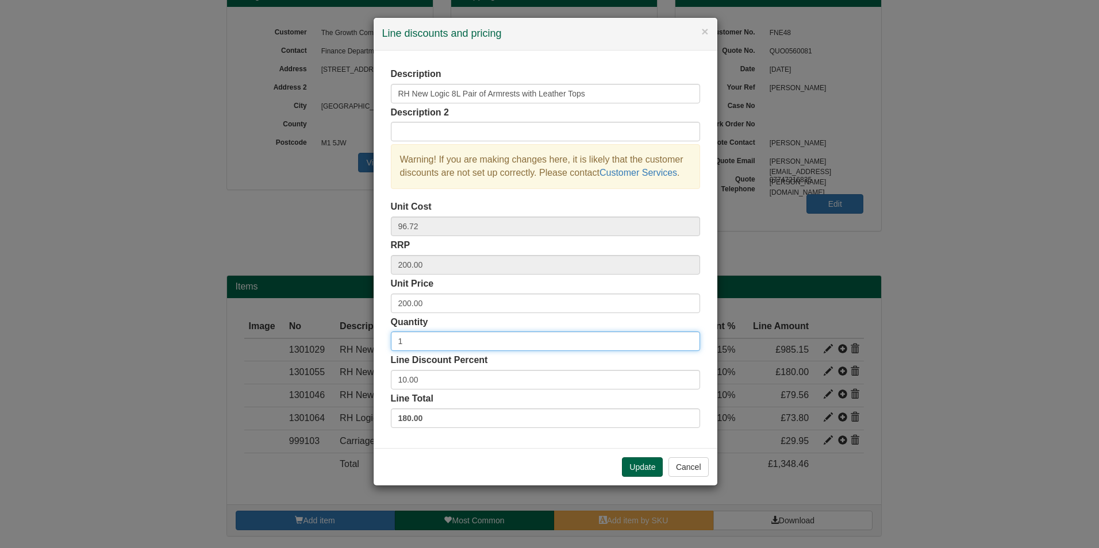
click at [460, 348] on input "1" at bounding box center [545, 342] width 309 height 20
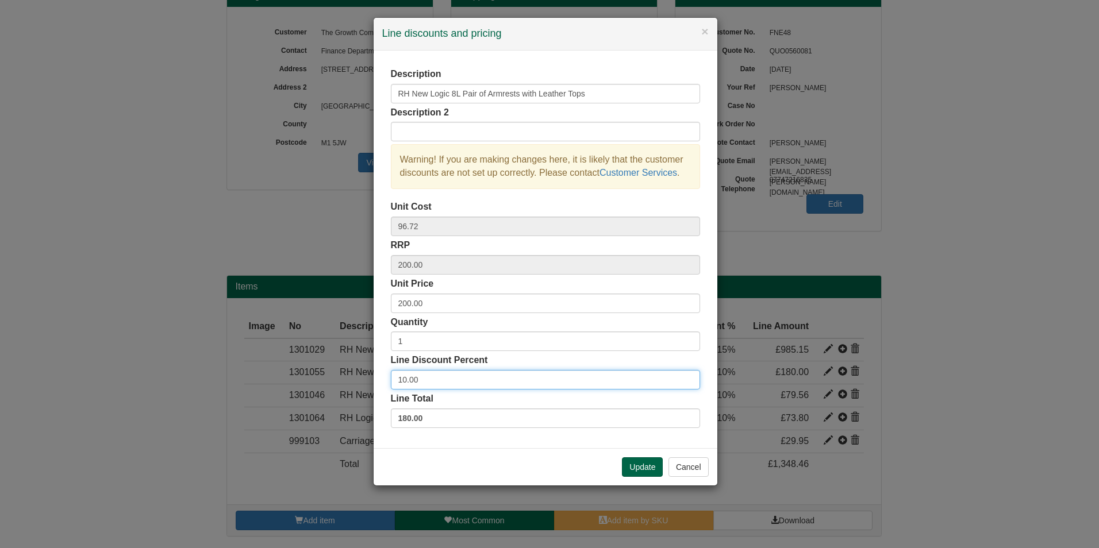
click at [471, 381] on input "10.00" at bounding box center [545, 380] width 309 height 20
type input "15"
click at [661, 474] on button "Update" at bounding box center [642, 468] width 41 height 20
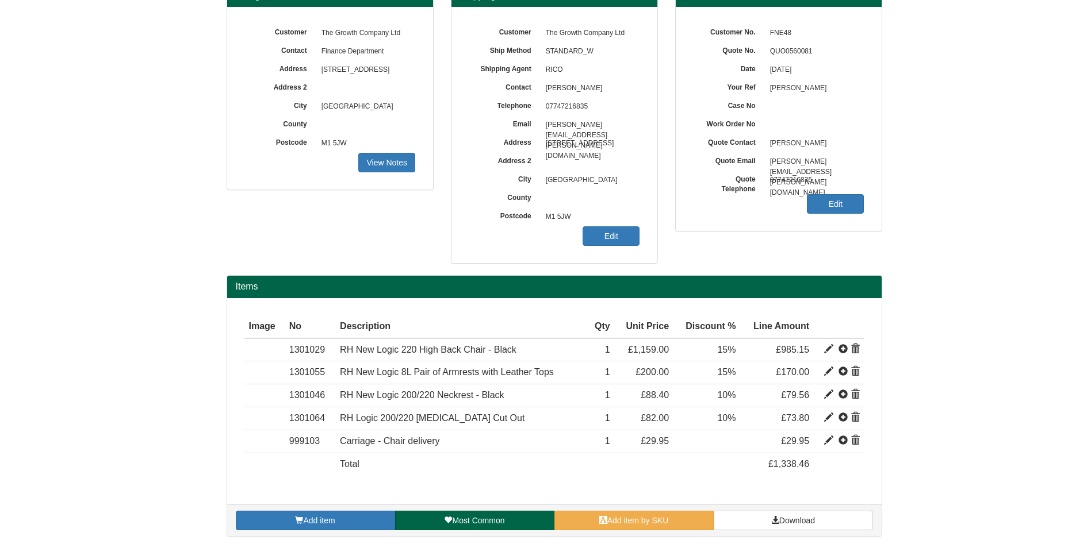
drag, startPoint x: 607, startPoint y: 464, endPoint x: 882, endPoint y: 305, distance: 317.6
click at [899, 282] on form "Quote Billing Customer The Growth Company Ltd Contact Finance Department Addres…" at bounding box center [545, 233] width 1091 height 632
click at [830, 393] on span at bounding box center [828, 394] width 9 height 9
type input "RH New Logic 200/220 Neckrest - Black"
type input "Fabric: Black (60999) Select"
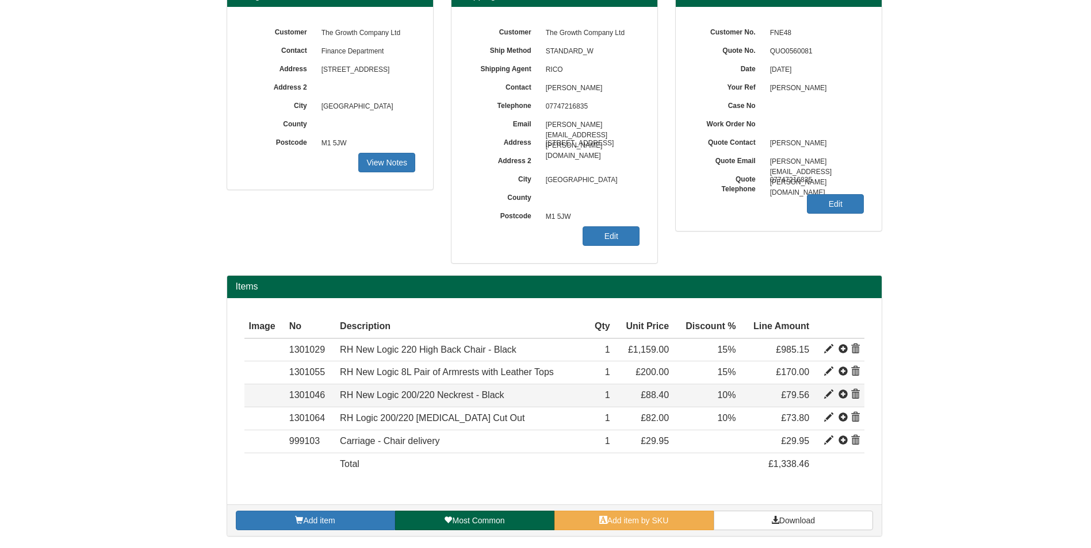
type input "38.86"
type input "88.40"
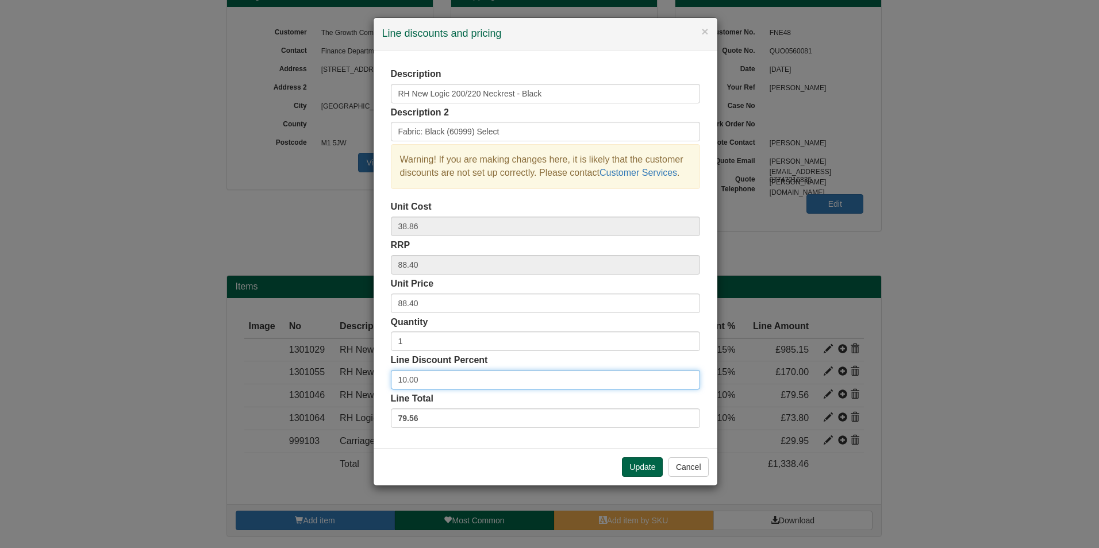
click at [562, 377] on input "10.00" at bounding box center [545, 380] width 309 height 20
click at [563, 377] on input "10.00" at bounding box center [545, 380] width 309 height 20
type input "15"
click at [639, 457] on div "Update Cancel" at bounding box center [546, 466] width 344 height 37
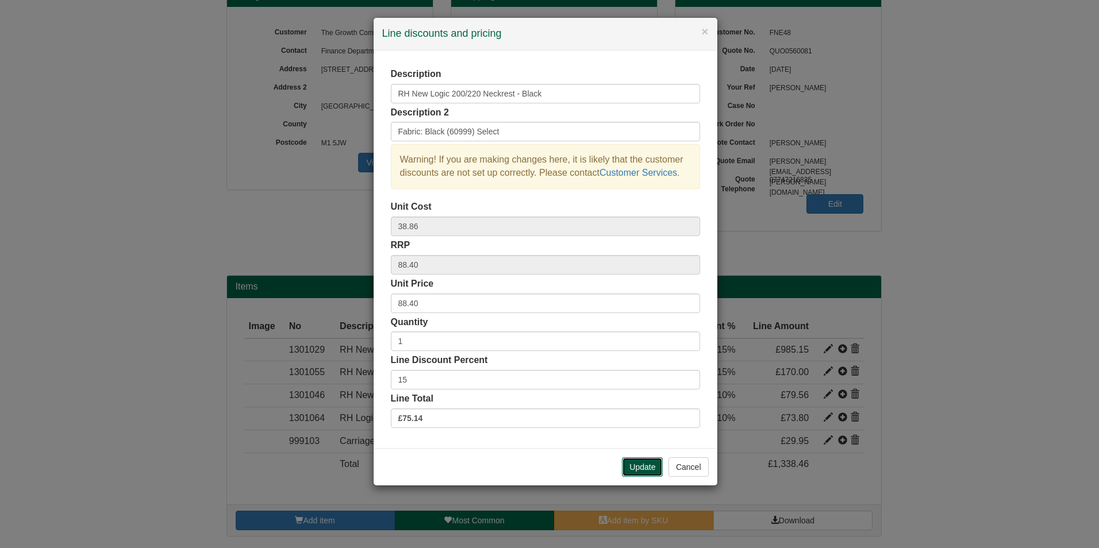
click at [642, 466] on button "Update" at bounding box center [642, 468] width 41 height 20
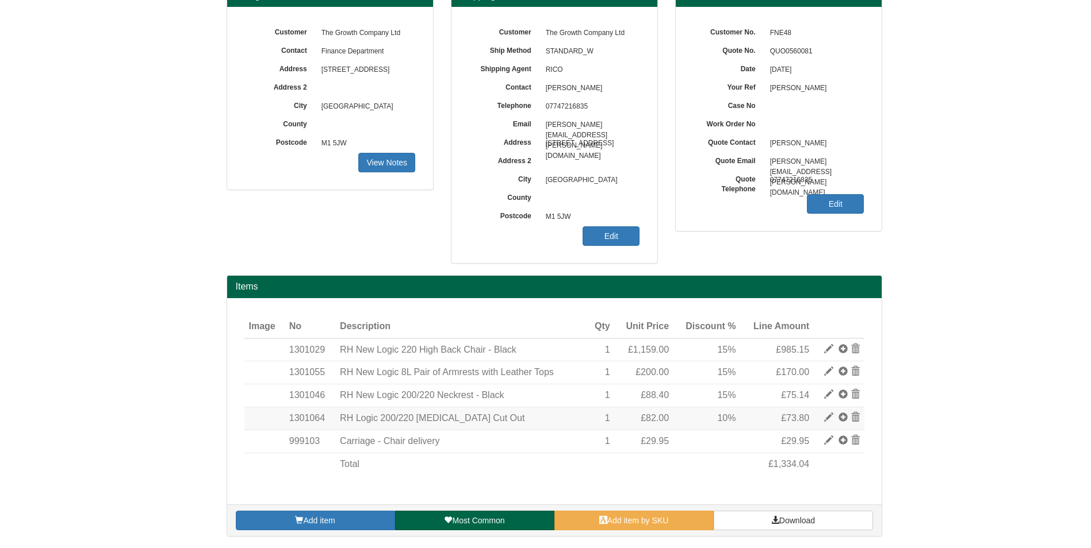
click at [825, 420] on span at bounding box center [828, 417] width 9 height 9
type input "RH Logic 200/220 [MEDICAL_DATA] Cut Out"
type input "*Chair Upgrade*"
type input "37.50"
type input "82.00"
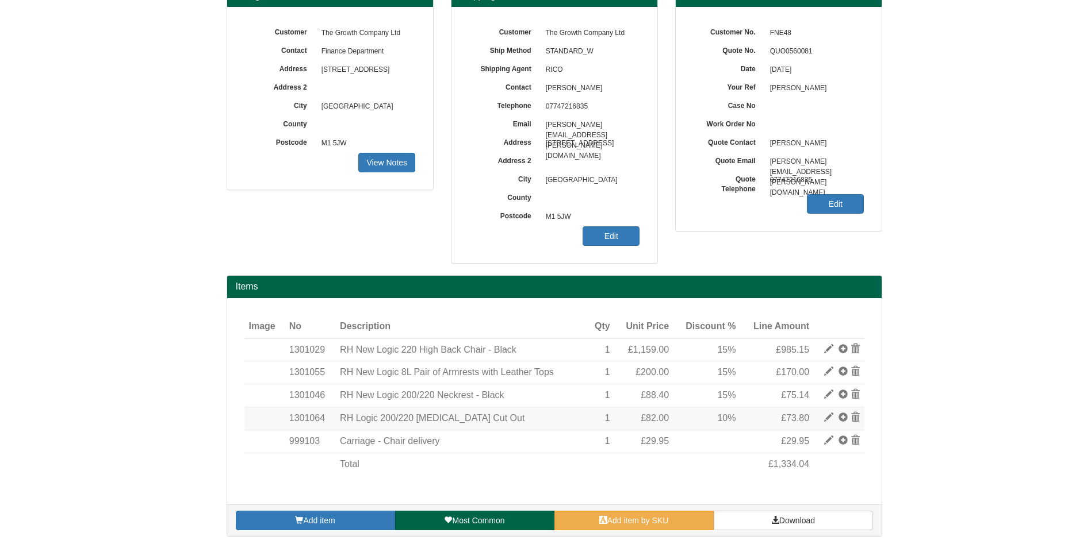
type input "82.00"
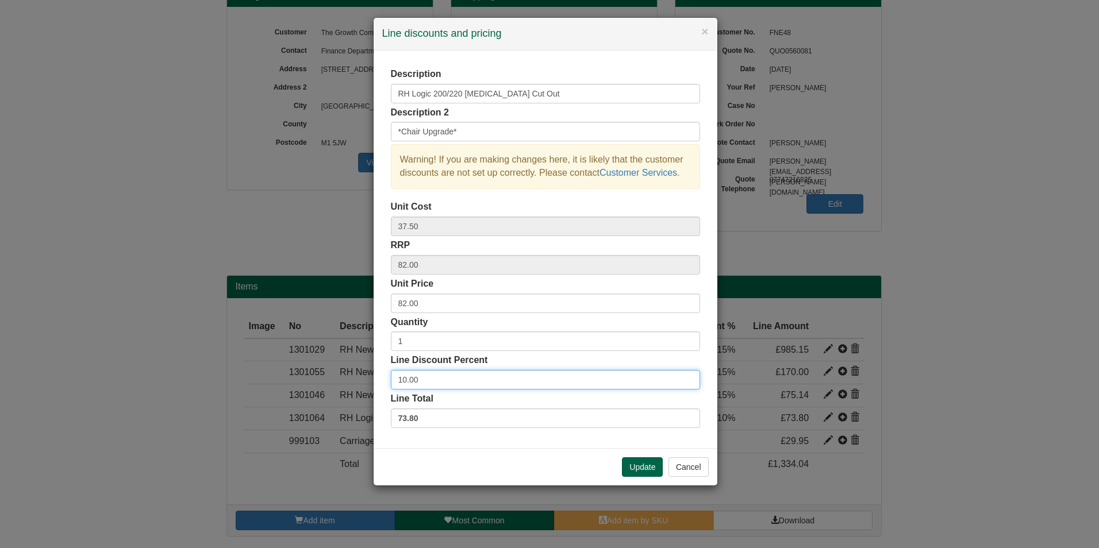
click at [562, 387] on input "10.00" at bounding box center [545, 380] width 309 height 20
click at [564, 385] on input "10.00" at bounding box center [545, 380] width 309 height 20
click at [565, 385] on input "10.00" at bounding box center [545, 380] width 309 height 20
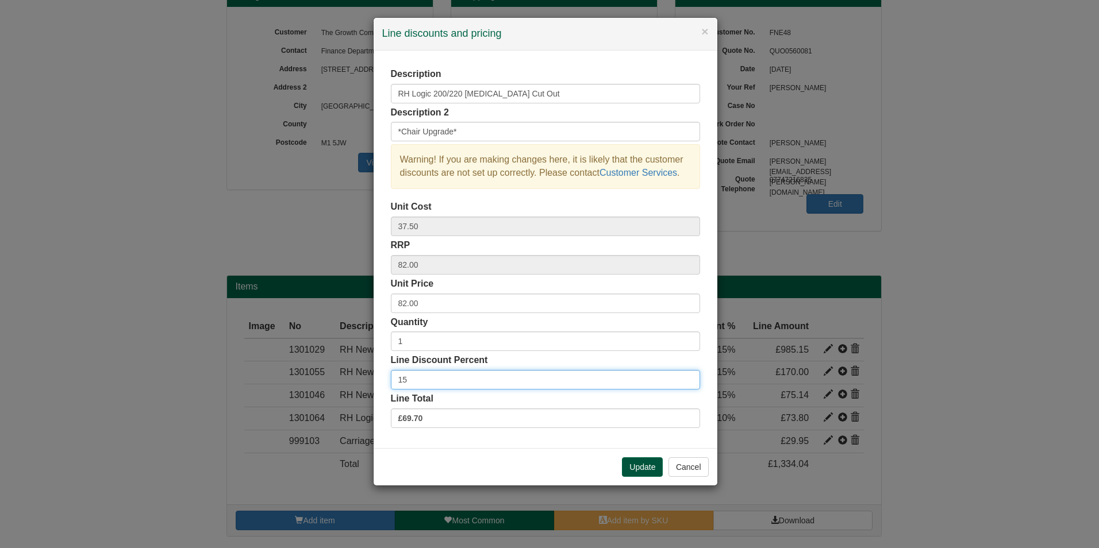
type input "15"
click at [643, 464] on button "Update" at bounding box center [642, 468] width 41 height 20
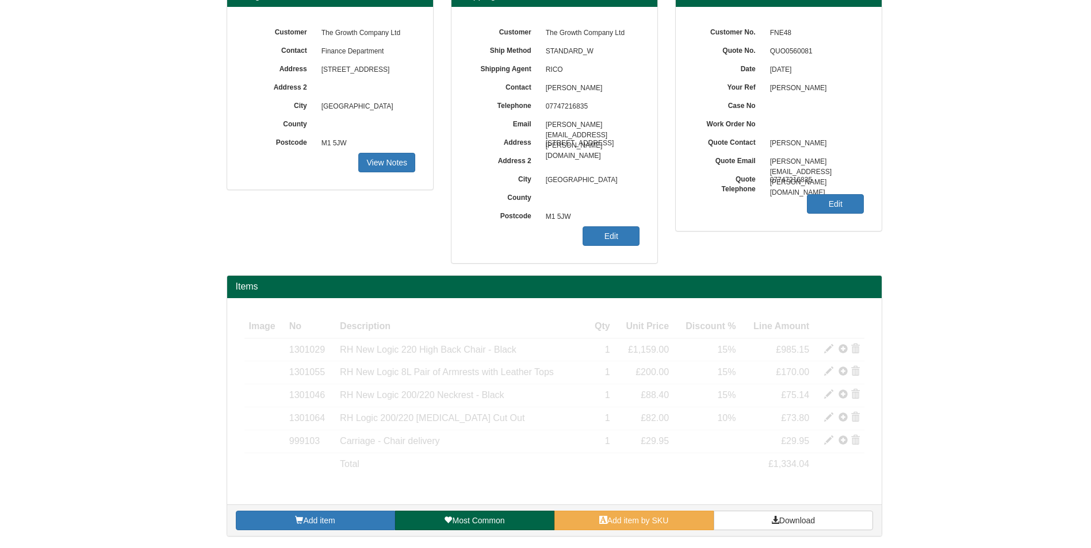
click at [941, 269] on form "Quote Billing Customer The Growth Company Ltd Contact Finance Department Addres…" at bounding box center [545, 233] width 1091 height 632
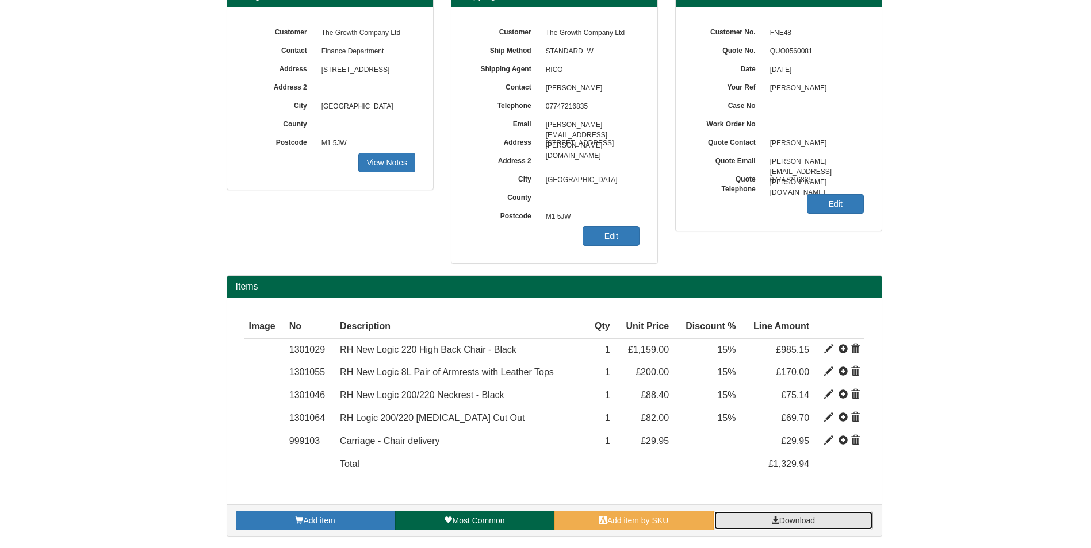
click at [798, 528] on link "Download" at bounding box center [792, 521] width 159 height 20
